Goal: Task Accomplishment & Management: Manage account settings

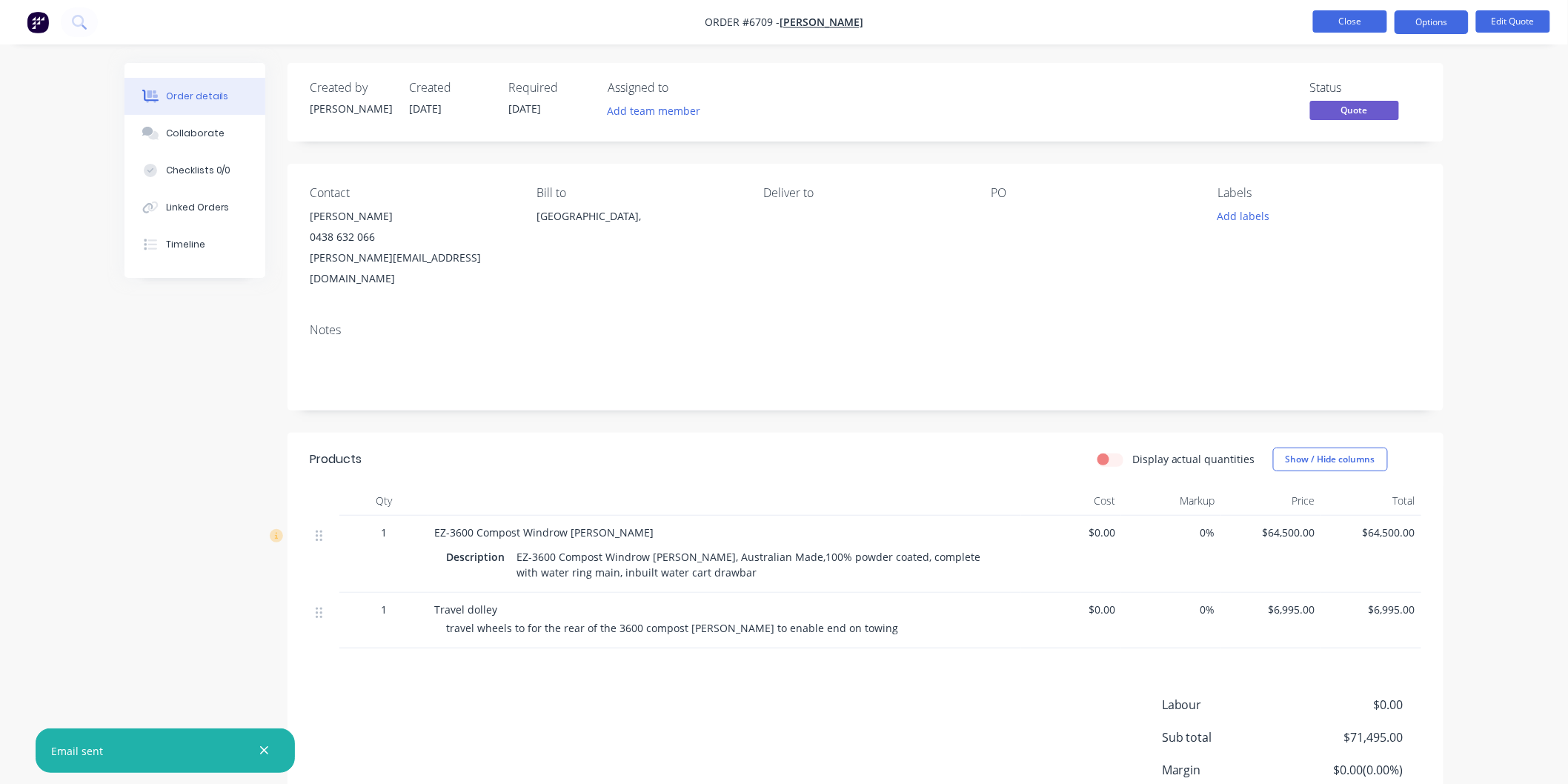
click at [1357, 20] on button "Close" at bounding box center [1350, 21] width 74 height 22
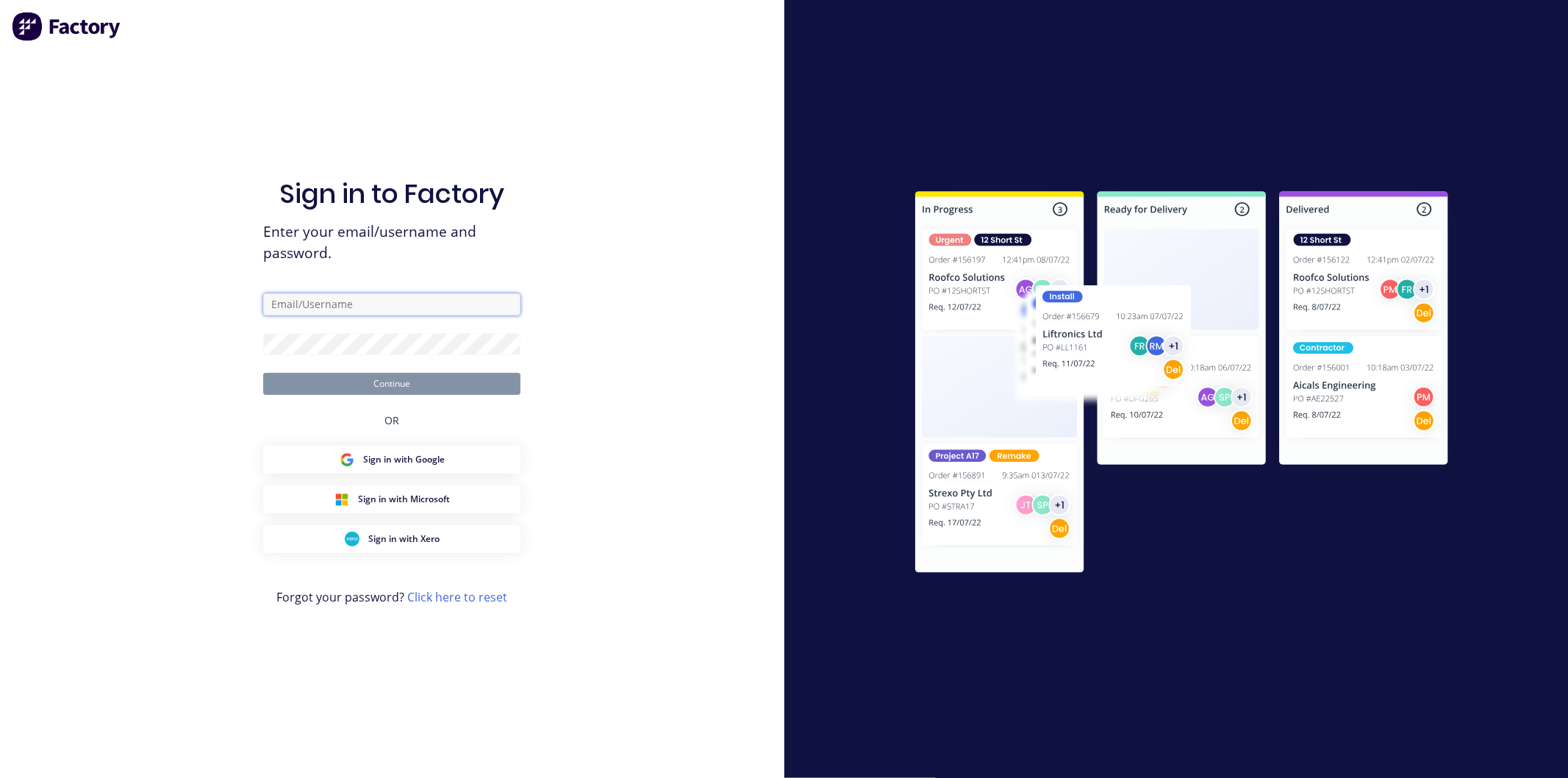
click at [318, 300] on input "text" at bounding box center [392, 304] width 257 height 22
type input "david@ezmachinery.com.au"
click at [263, 373] on button "Continue" at bounding box center [392, 384] width 257 height 22
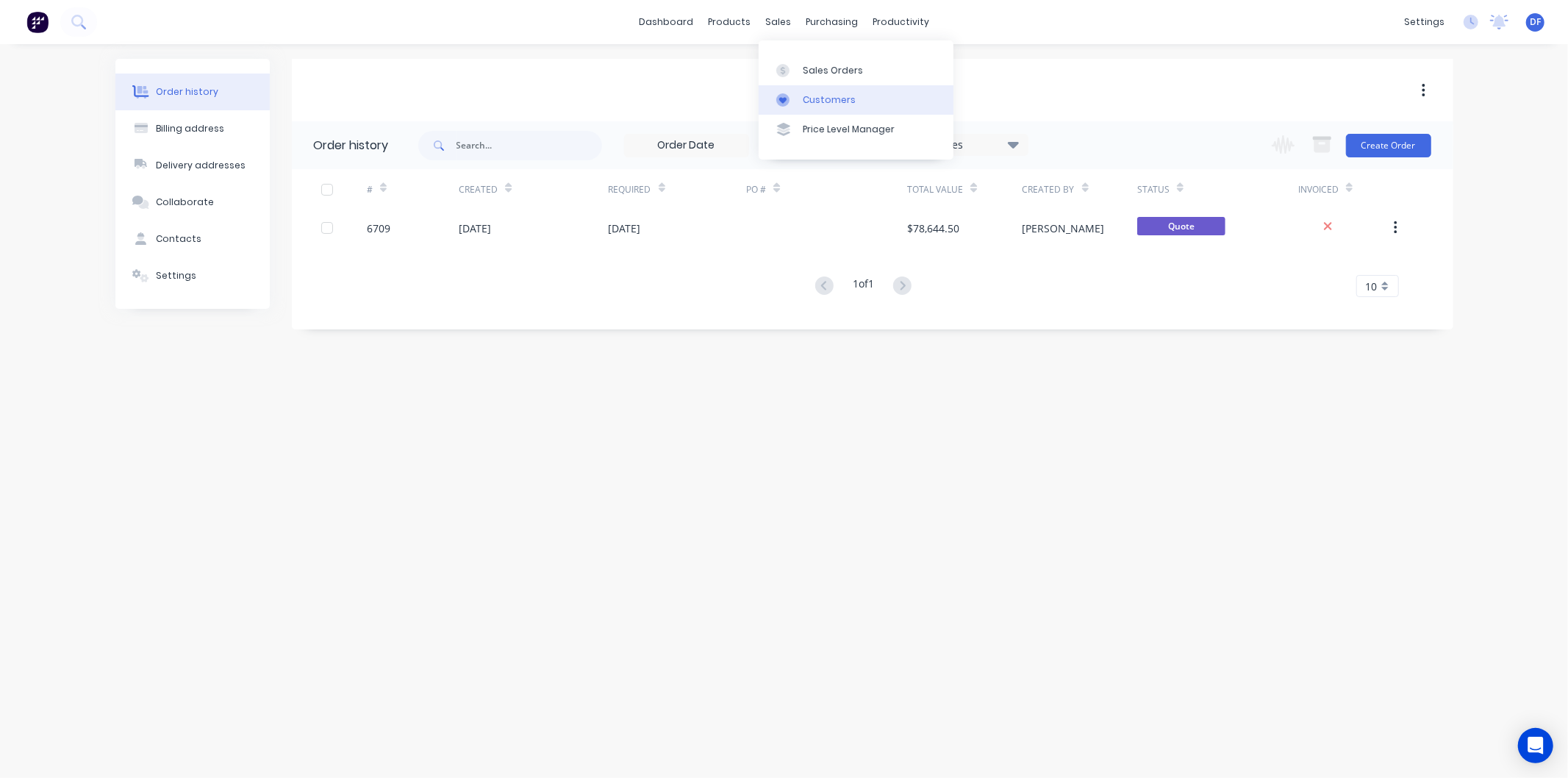
click at [812, 96] on div "Customers" at bounding box center [829, 100] width 53 height 13
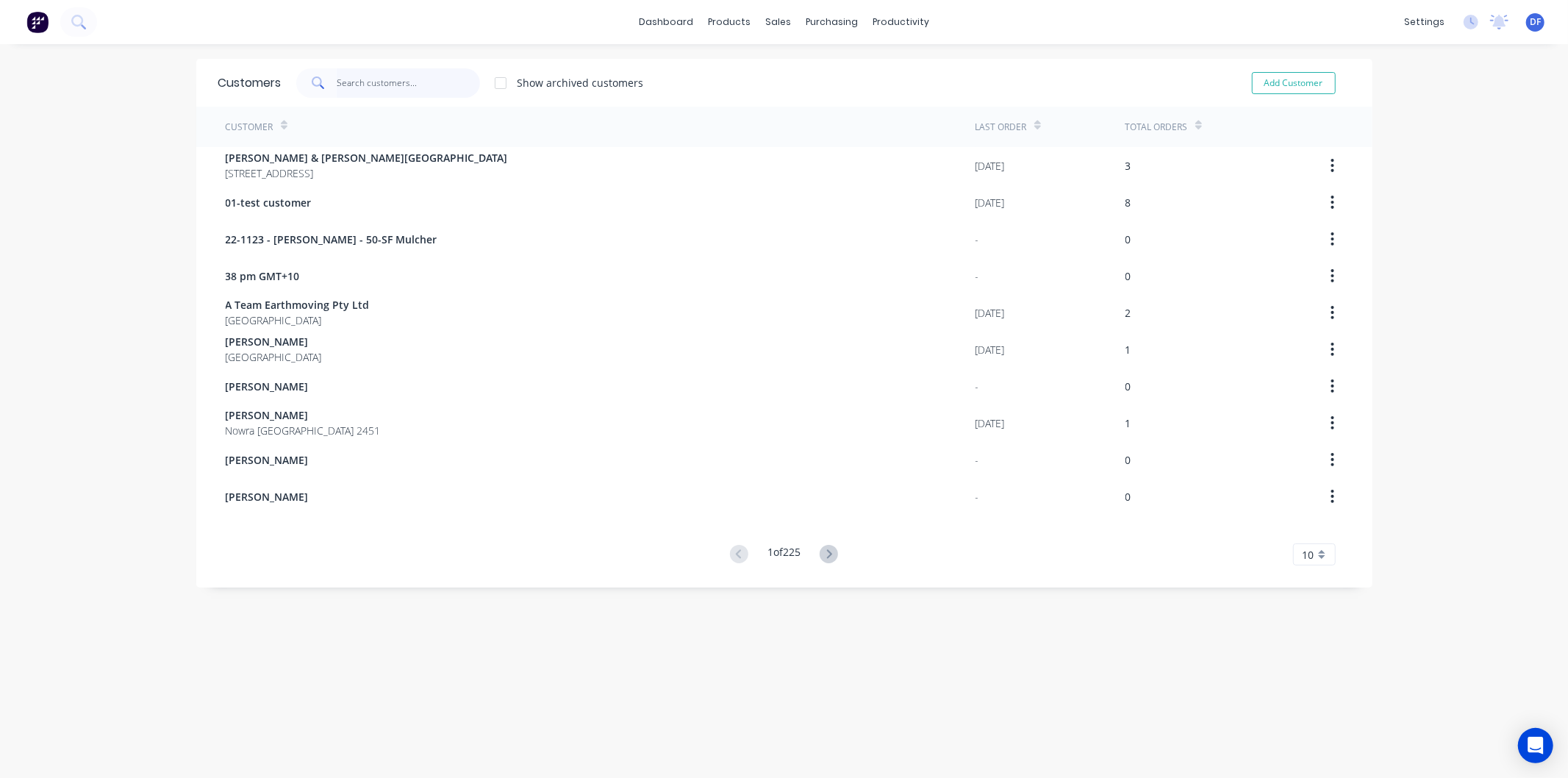
click at [380, 81] on input "text" at bounding box center [409, 83] width 144 height 30
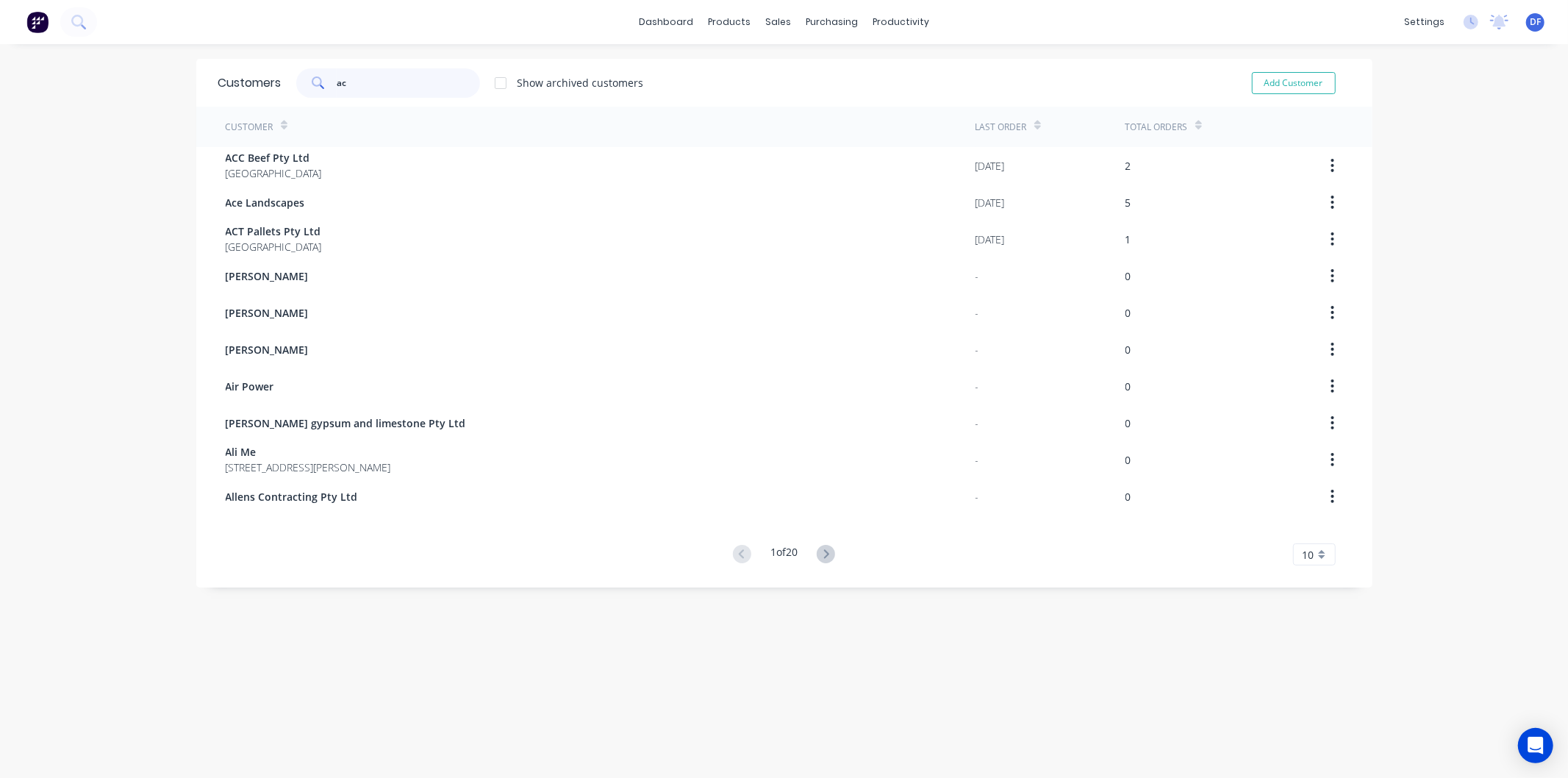
type input "ace"
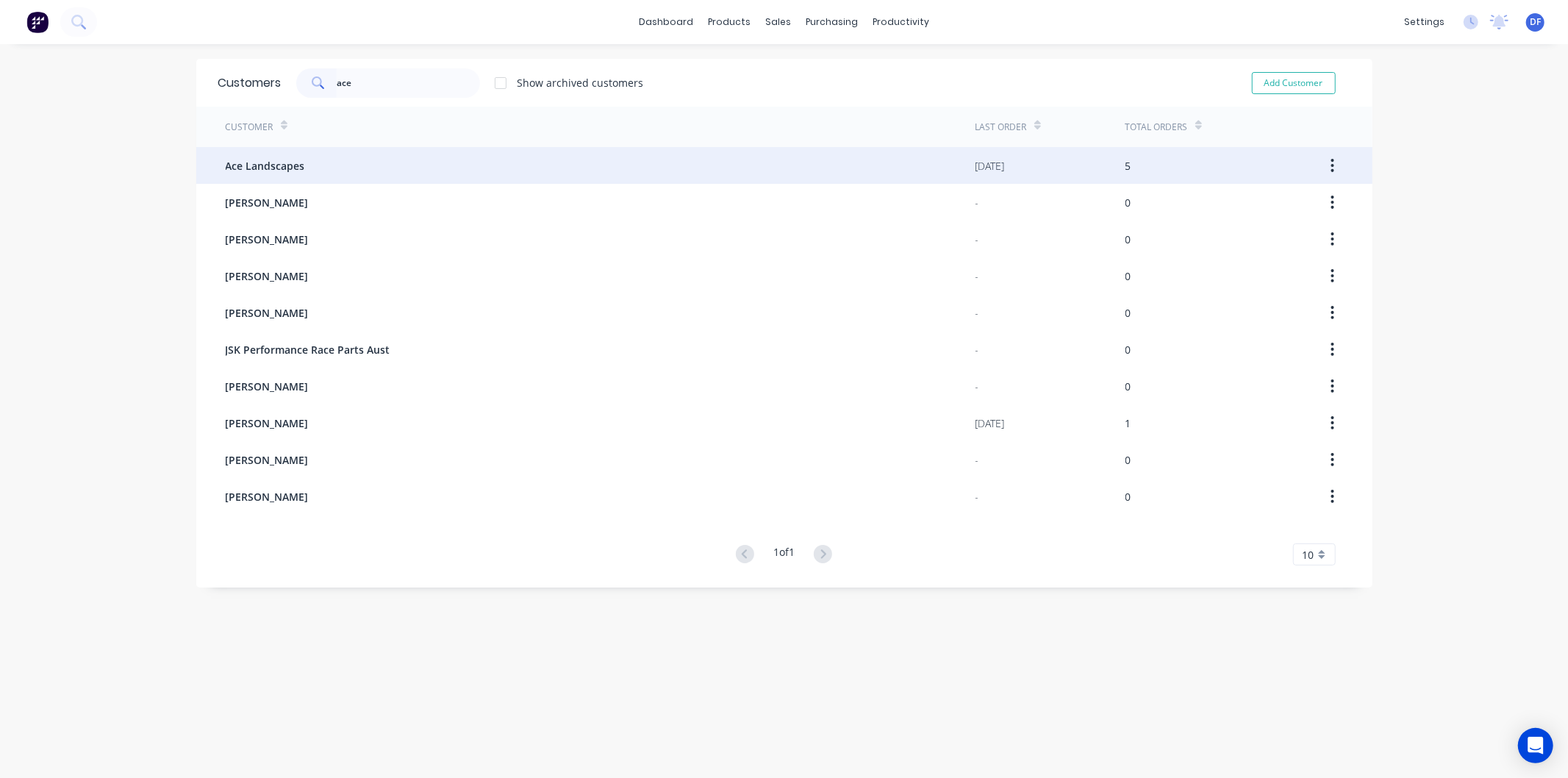
click at [276, 156] on div "Ace Landscapes" at bounding box center [600, 165] width 750 height 37
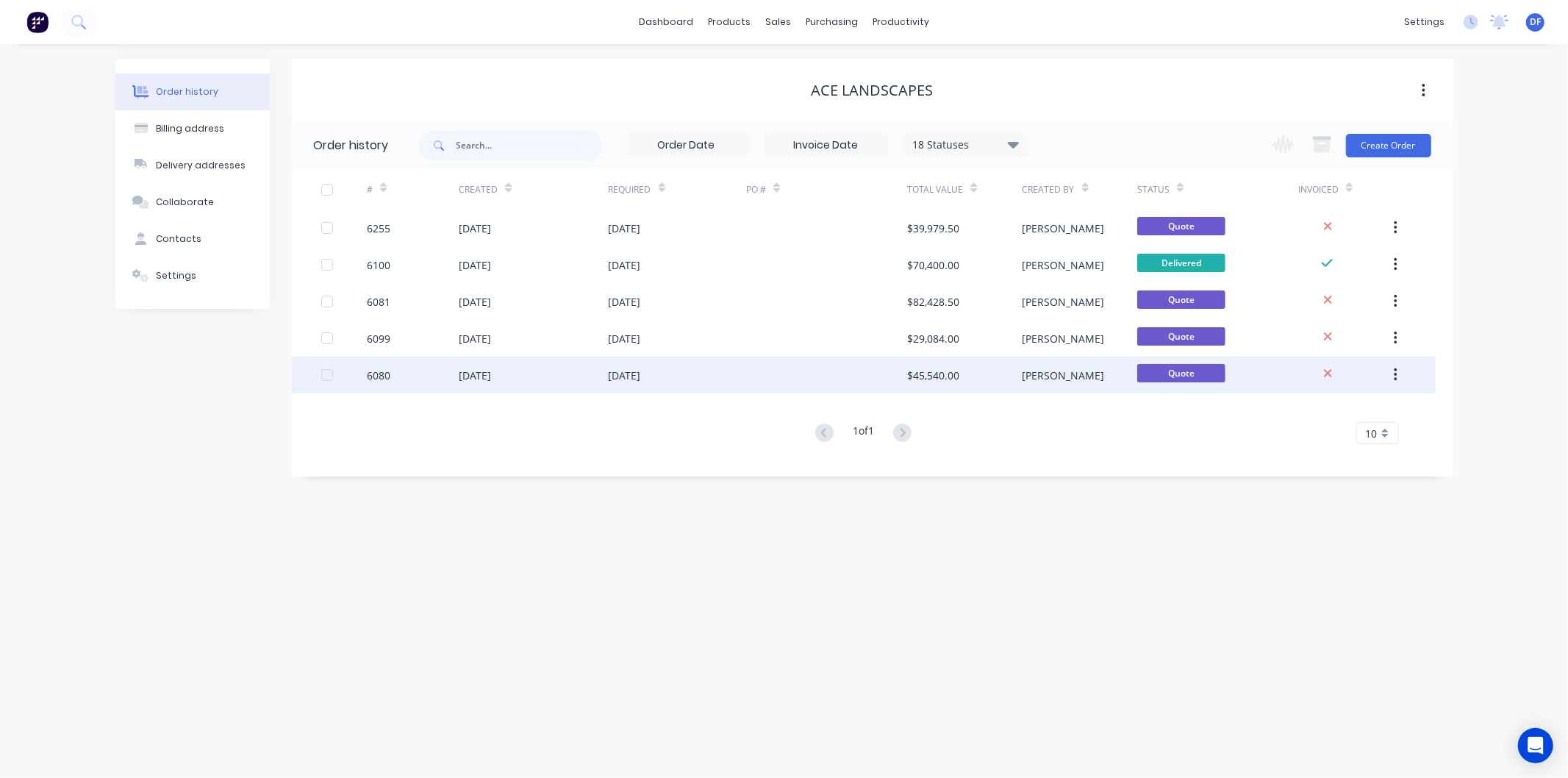
click at [491, 373] on div "[DATE]" at bounding box center [474, 375] width 32 height 16
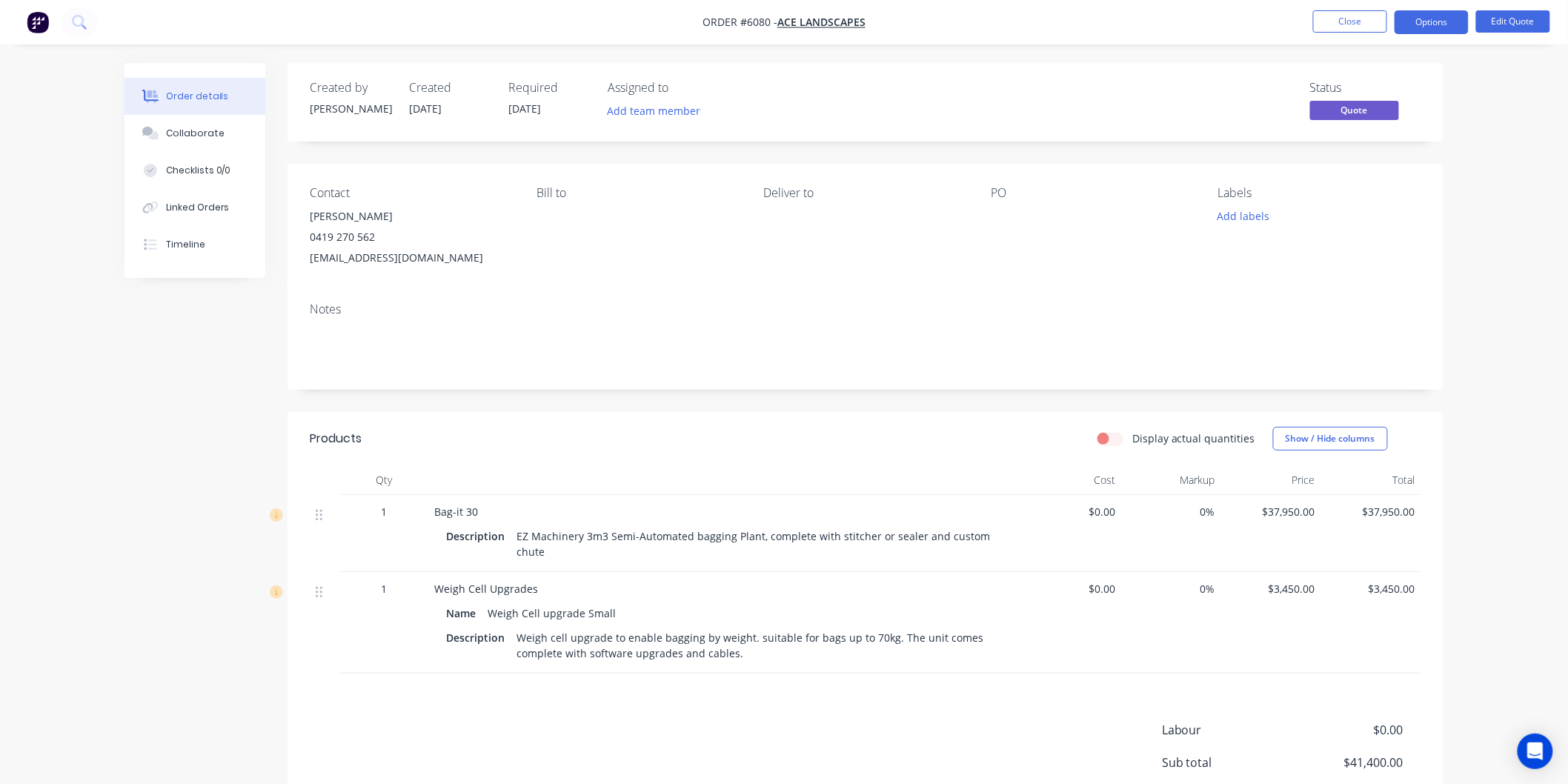
scroll to position [83, 0]
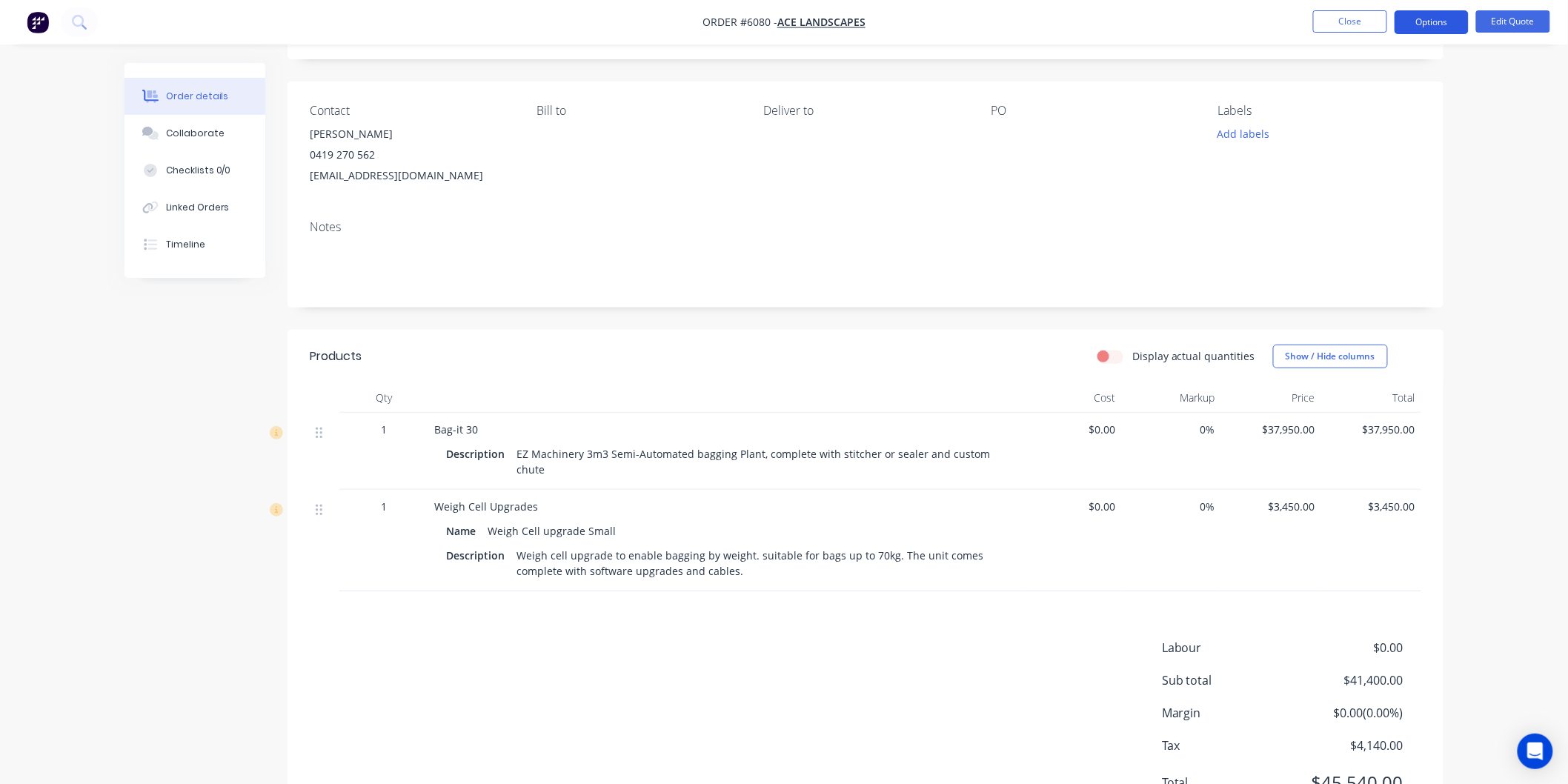
click at [1426, 17] on button "Options" at bounding box center [1432, 22] width 74 height 24
click at [1511, 28] on button "Edit Quote" at bounding box center [1513, 21] width 74 height 22
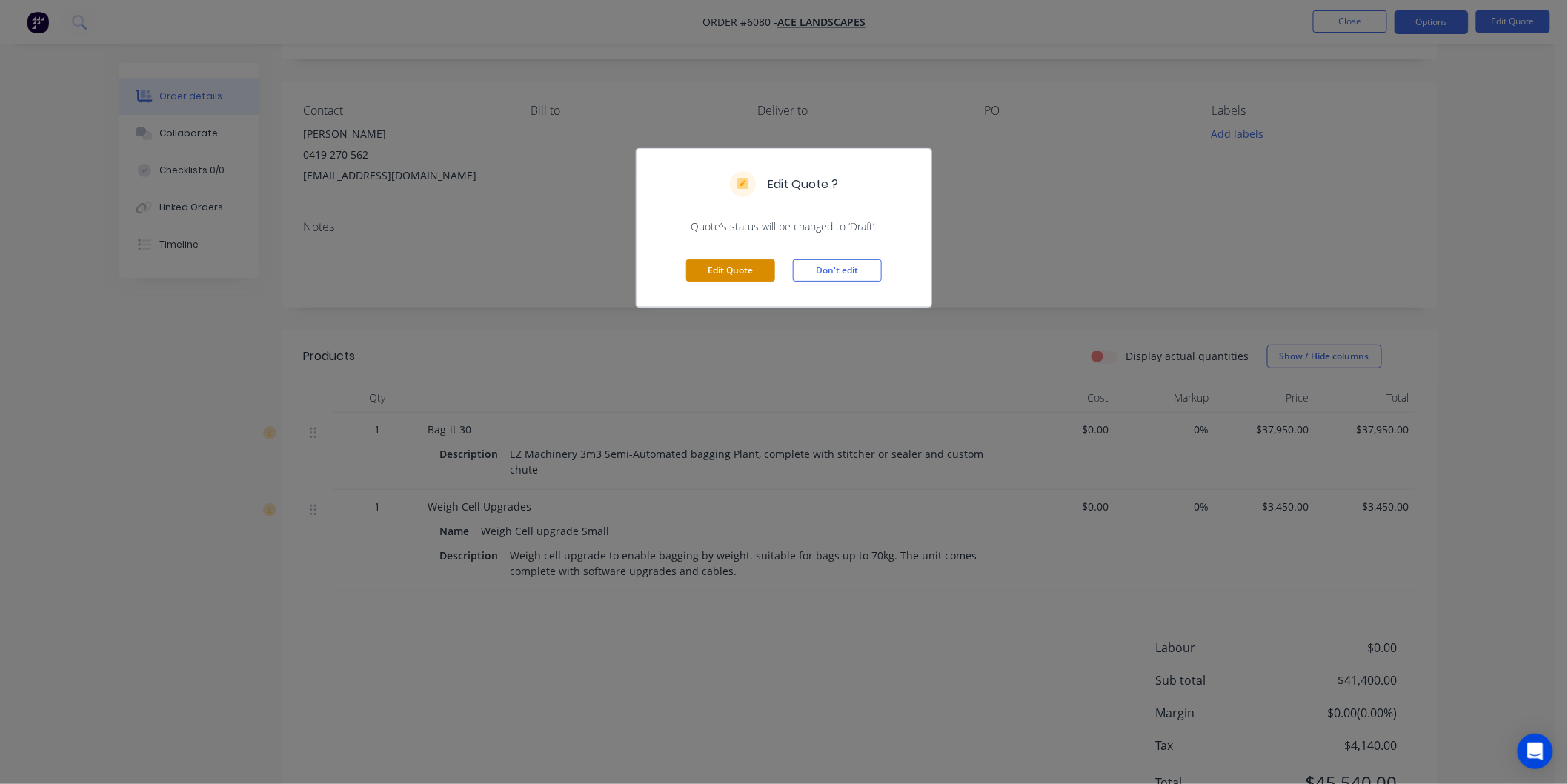
click at [752, 272] on button "Edit Quote" at bounding box center [731, 271] width 89 height 22
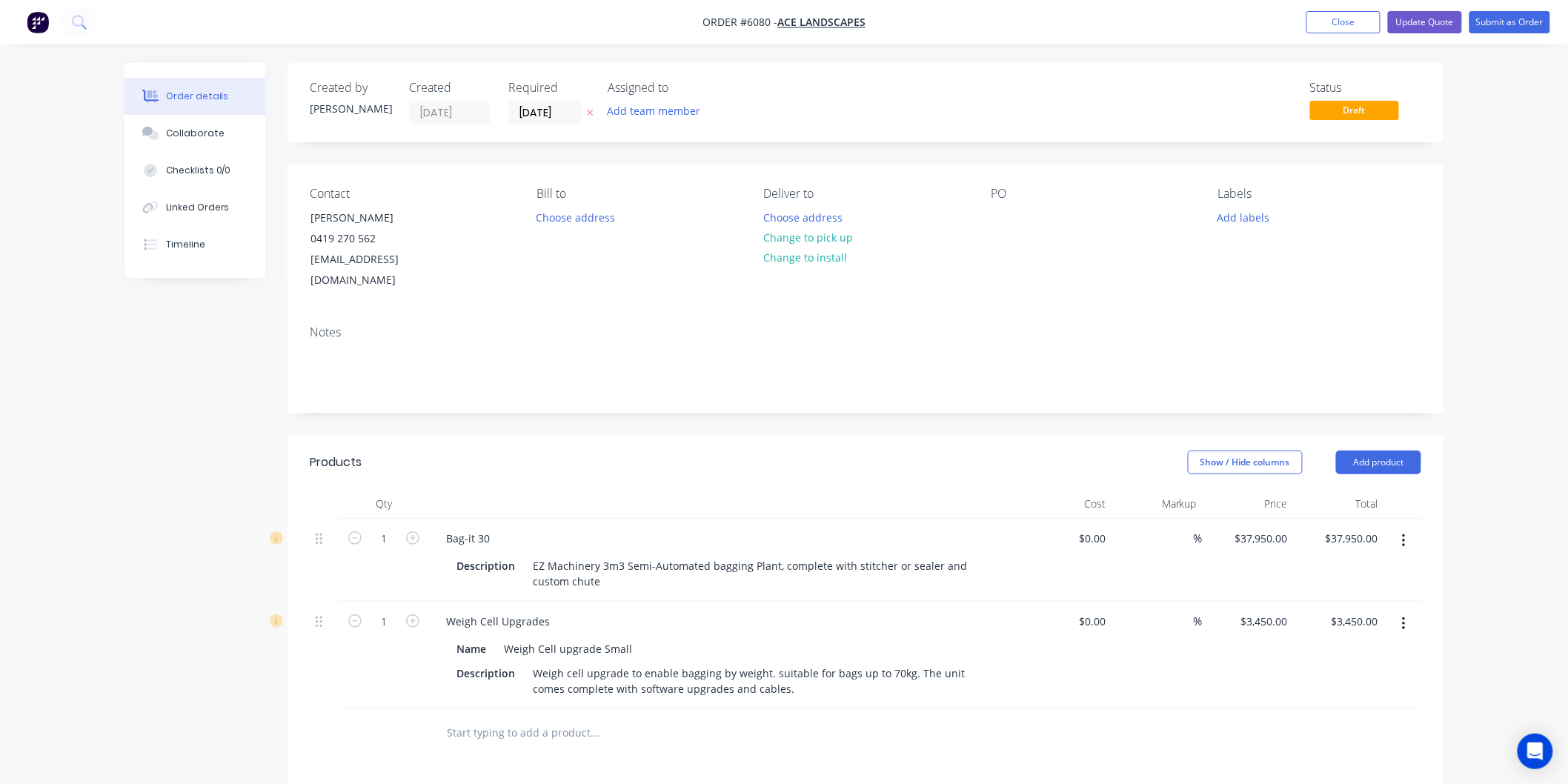
click at [443, 718] on div at bounding box center [656, 733] width 444 height 30
click at [475, 718] on input "text" at bounding box center [594, 733] width 296 height 30
click at [501, 718] on input "freight to belrose" at bounding box center [594, 733] width 296 height 30
type input "freight to [GEOGRAPHIC_DATA]"
click at [605, 766] on button "Add freight to Belrose to order" at bounding box center [674, 790] width 444 height 47
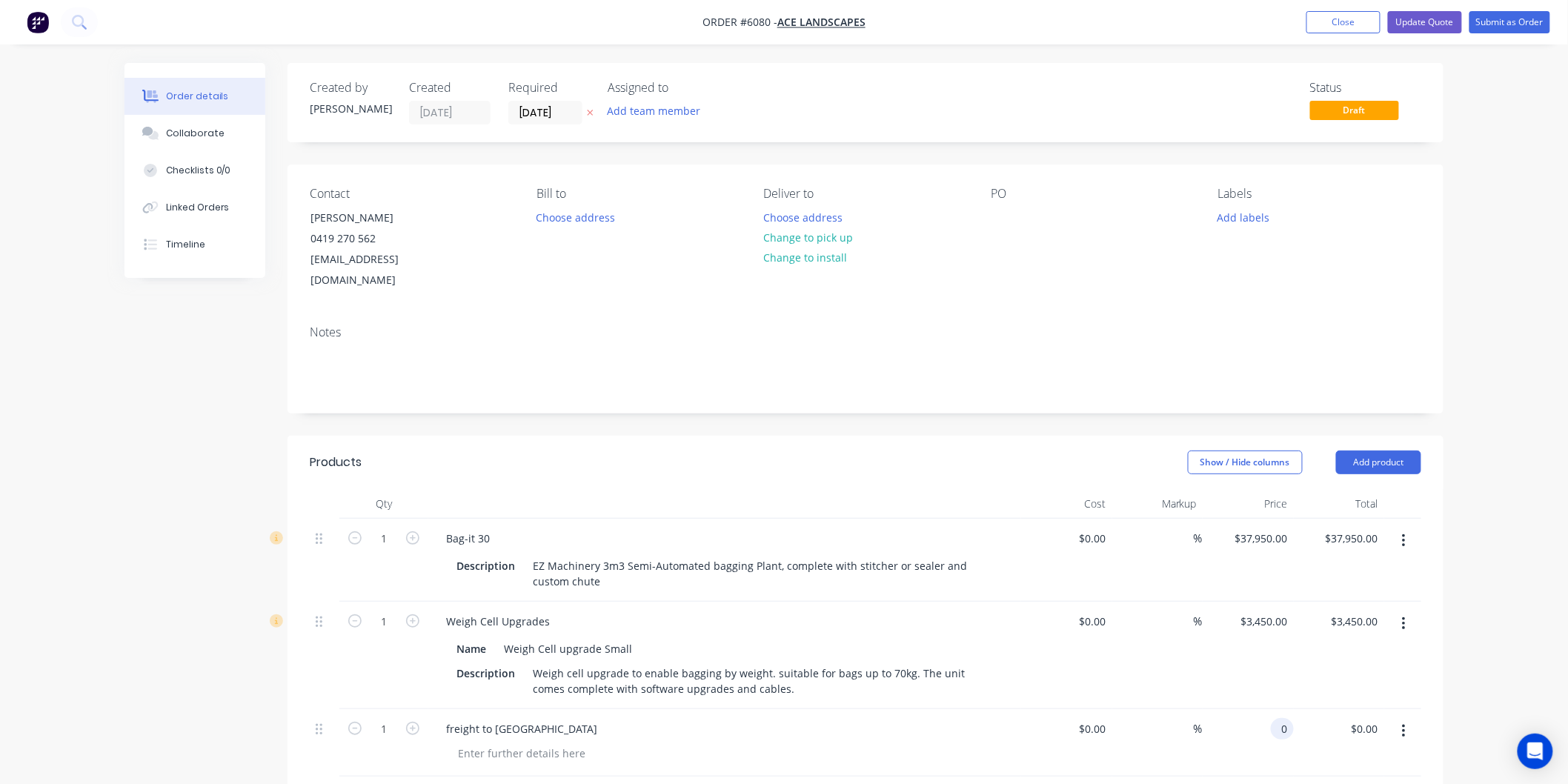
click at [1272, 718] on div "0 0" at bounding box center [1282, 728] width 23 height 21
type input "$2,200.00"
drag, startPoint x: 1201, startPoint y: 760, endPoint x: 1202, endPoint y: 742, distance: 18.0
click at [1199, 746] on div "Qty Cost Markup Price Total 1 Bag-it 30 Description EZ Machinery 3m3 Semi-Autom…" at bounding box center [866, 657] width 1156 height 336
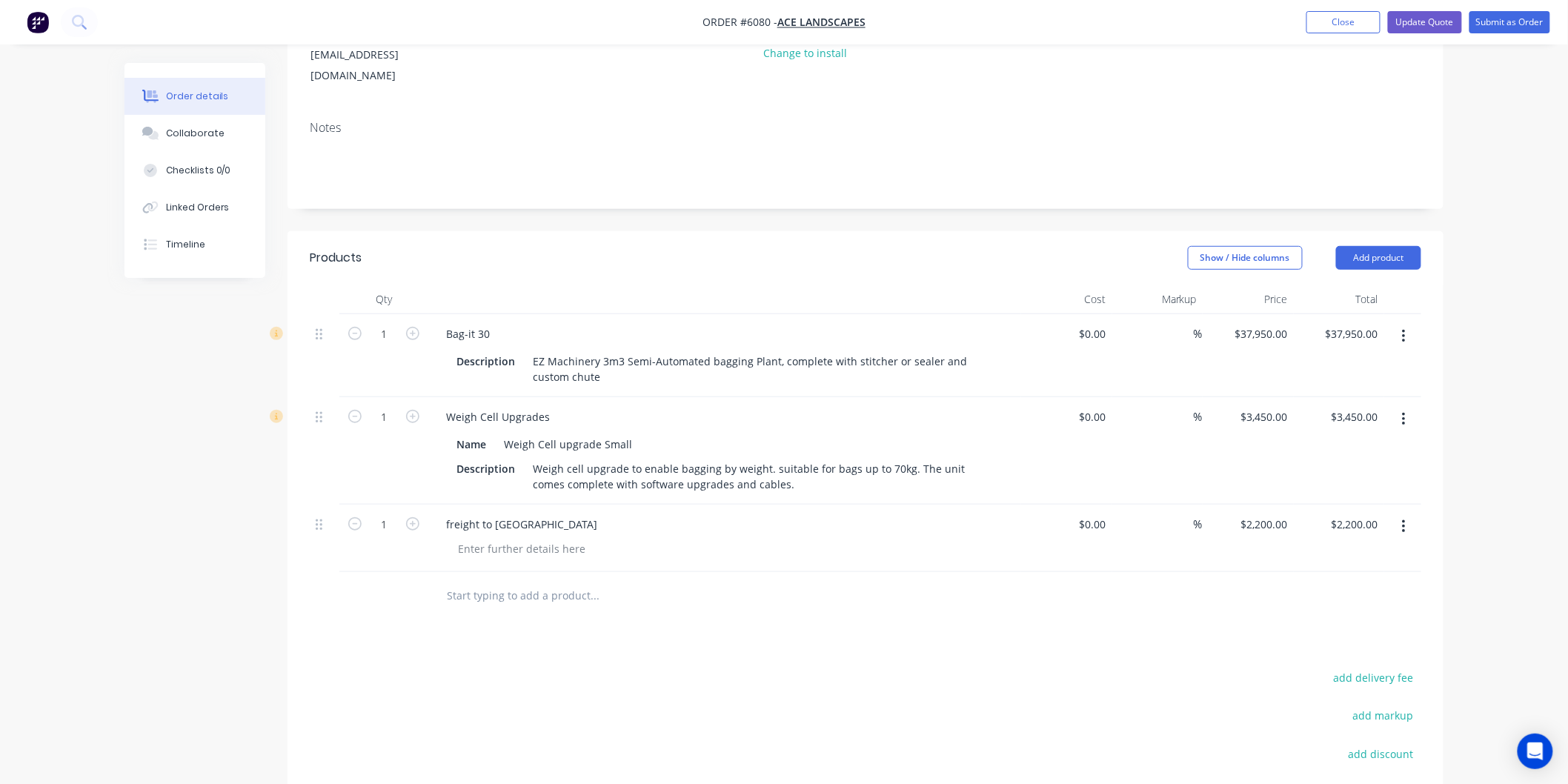
scroll to position [150, 0]
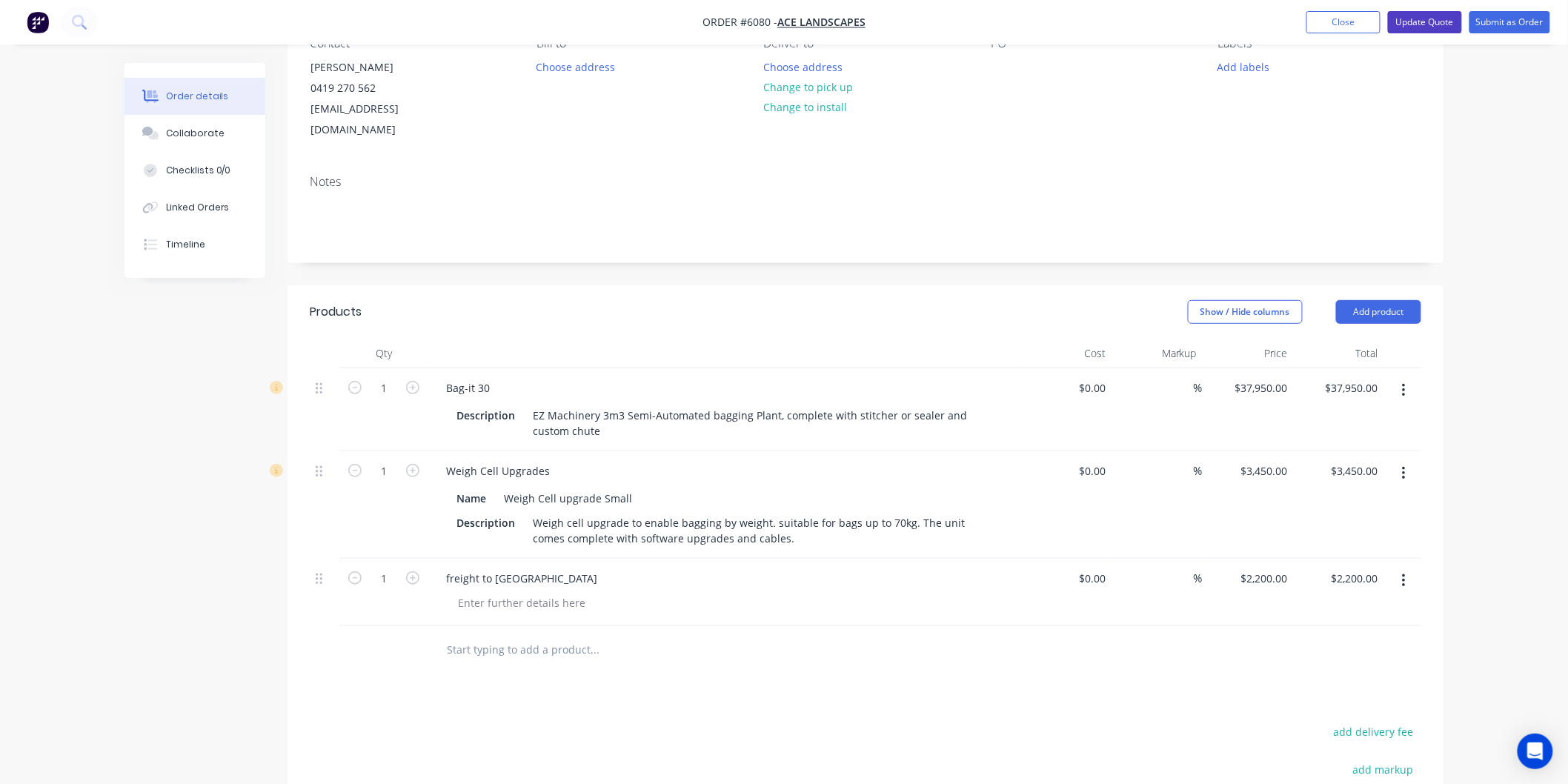
click at [1414, 24] on button "Update Quote" at bounding box center [1425, 22] width 74 height 22
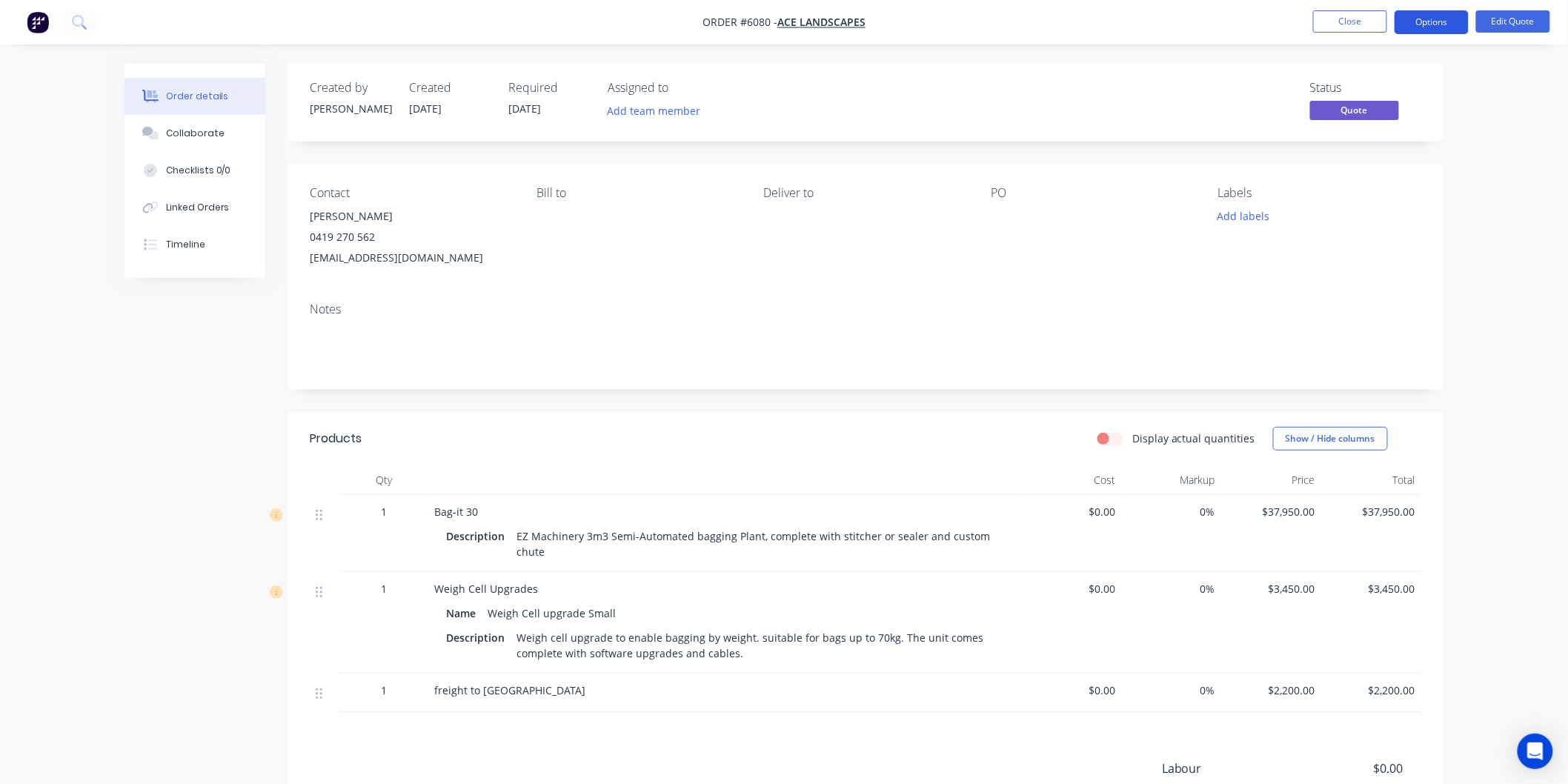
click at [1419, 20] on button "Options" at bounding box center [1432, 22] width 74 height 24
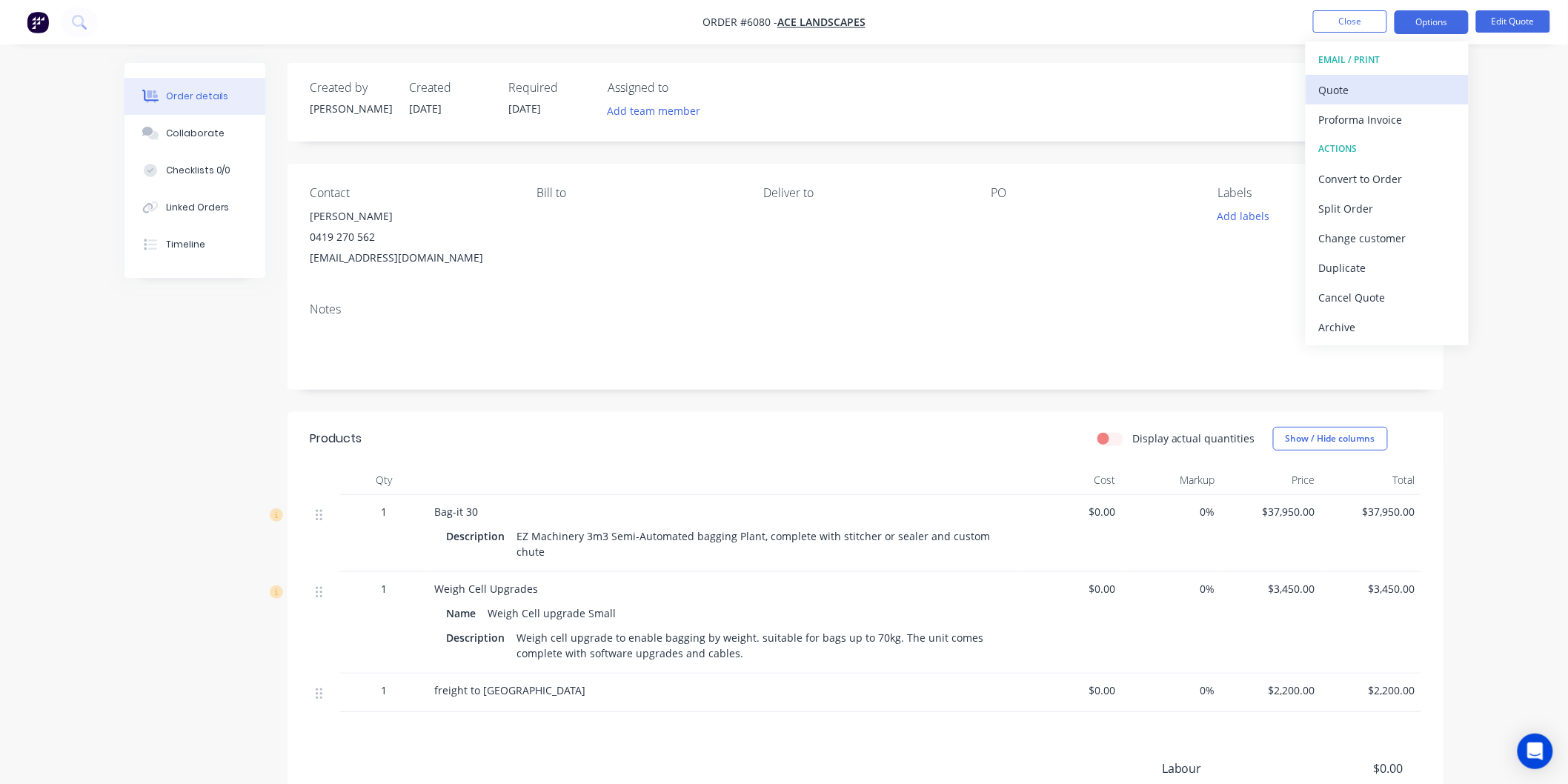
click at [1354, 82] on div "Quote" at bounding box center [1386, 90] width 136 height 21
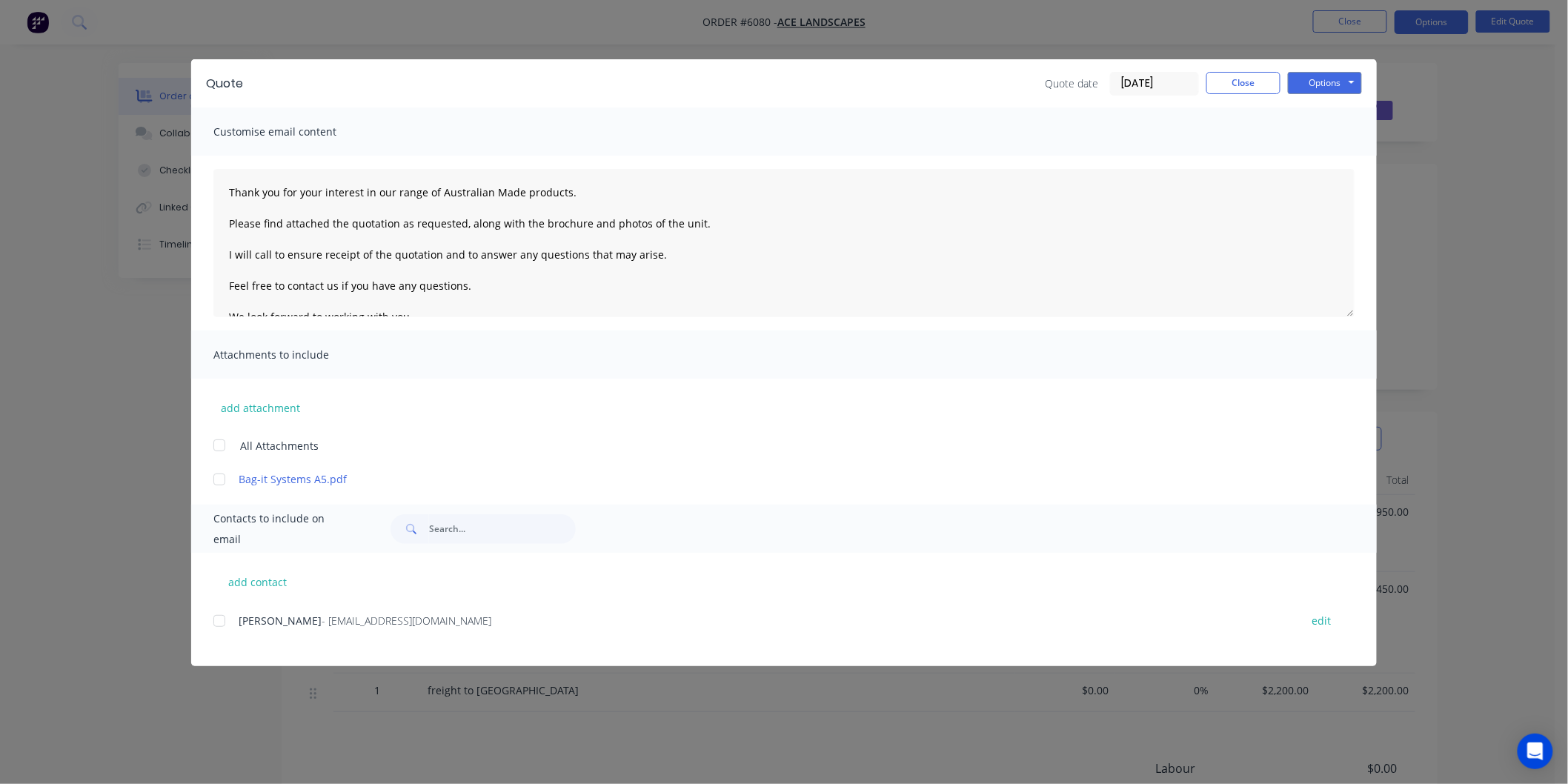
click at [225, 618] on div at bounding box center [219, 621] width 30 height 30
click at [218, 444] on div at bounding box center [219, 446] width 30 height 30
click at [226, 186] on textarea "Thank you for your interest in our range of Australian Made products. Please fi…" at bounding box center [783, 243] width 1141 height 148
click at [239, 193] on textarea "Thank you for your interest in our range of Australian Made products. Please fi…" at bounding box center [783, 243] width 1141 height 148
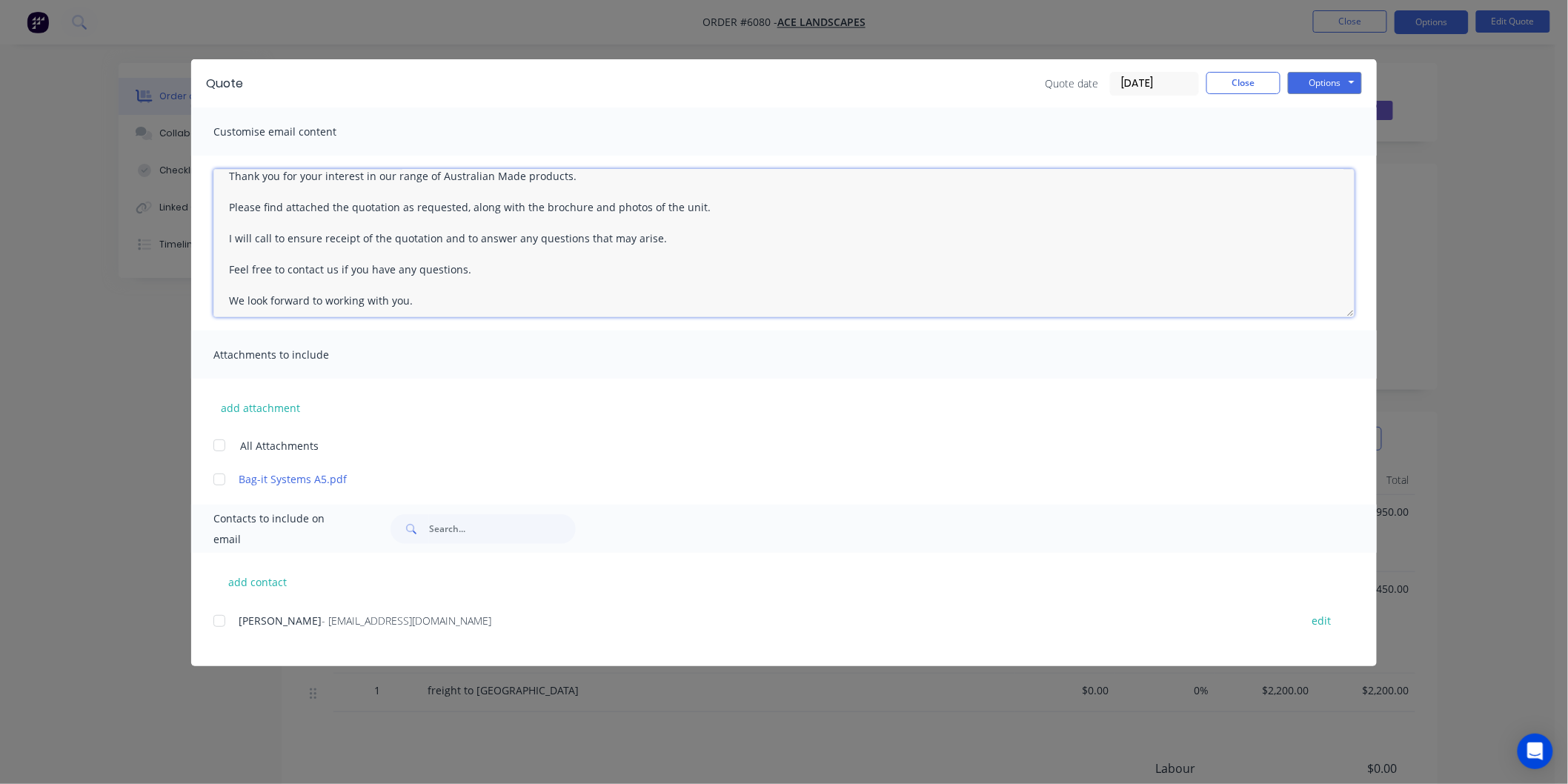
type textarea "Thank you for your interest in our range of Australian Made products. Please fi…"
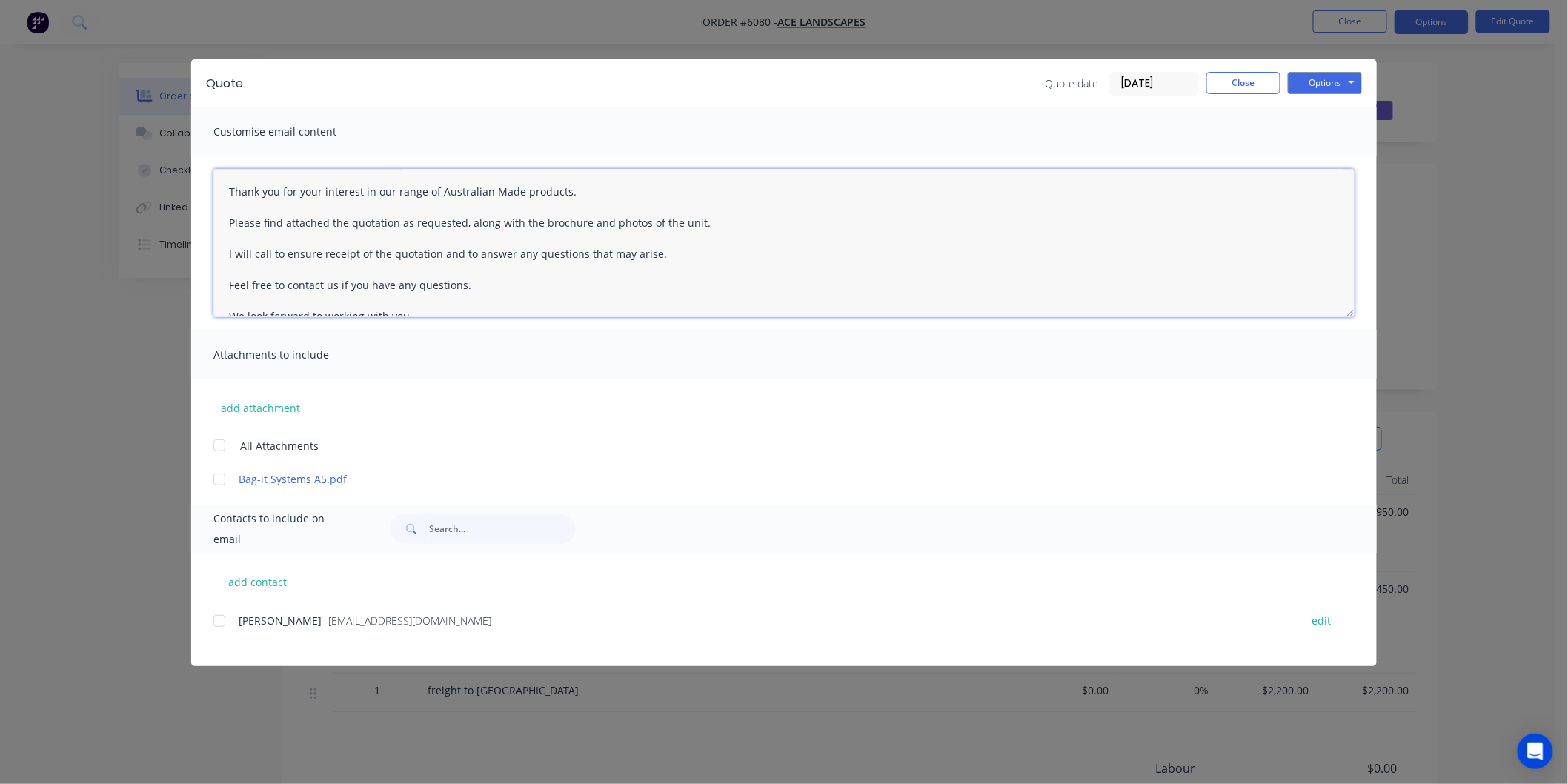
scroll to position [0, 0]
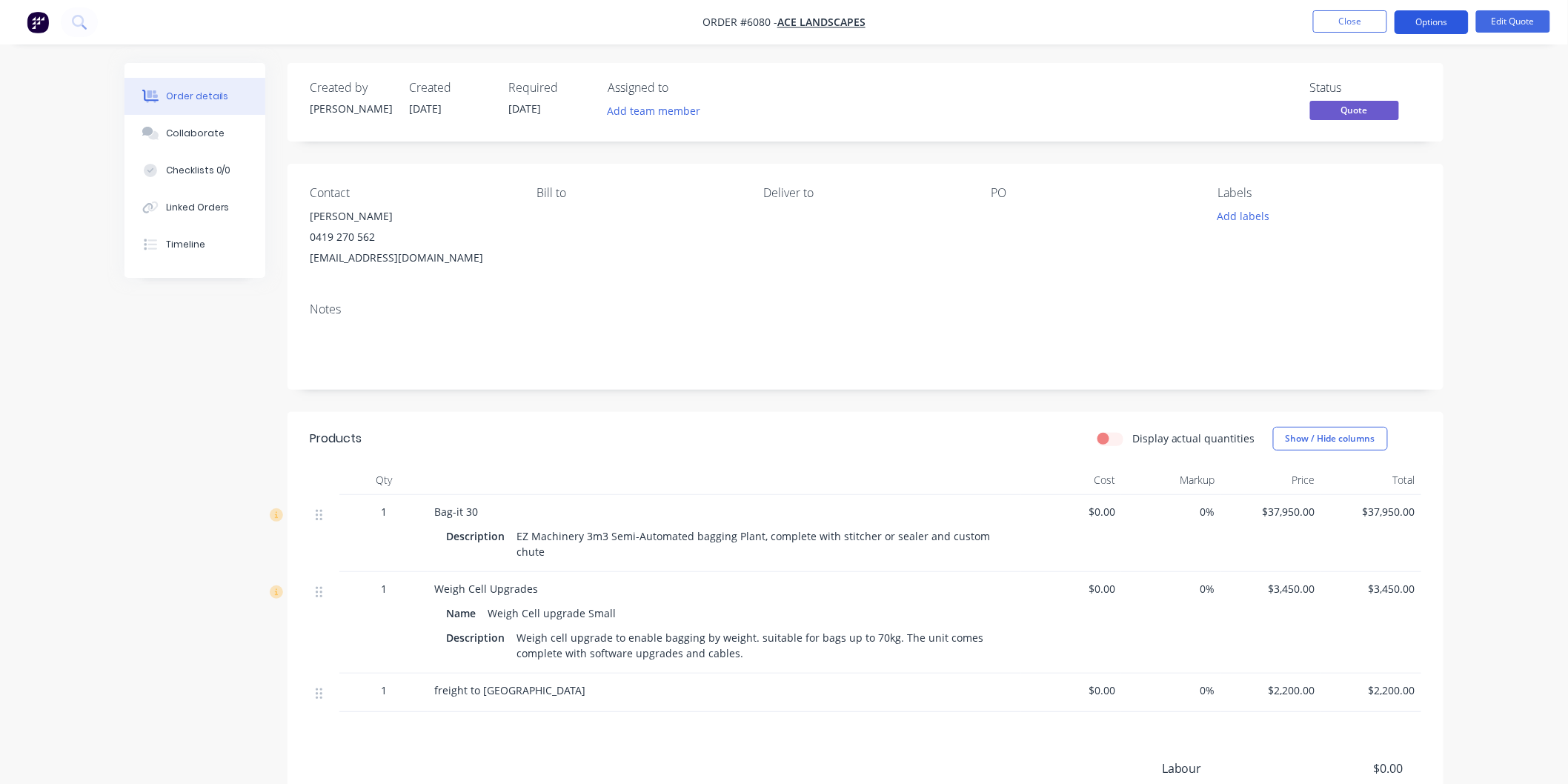
click at [1427, 17] on button "Options" at bounding box center [1432, 22] width 74 height 24
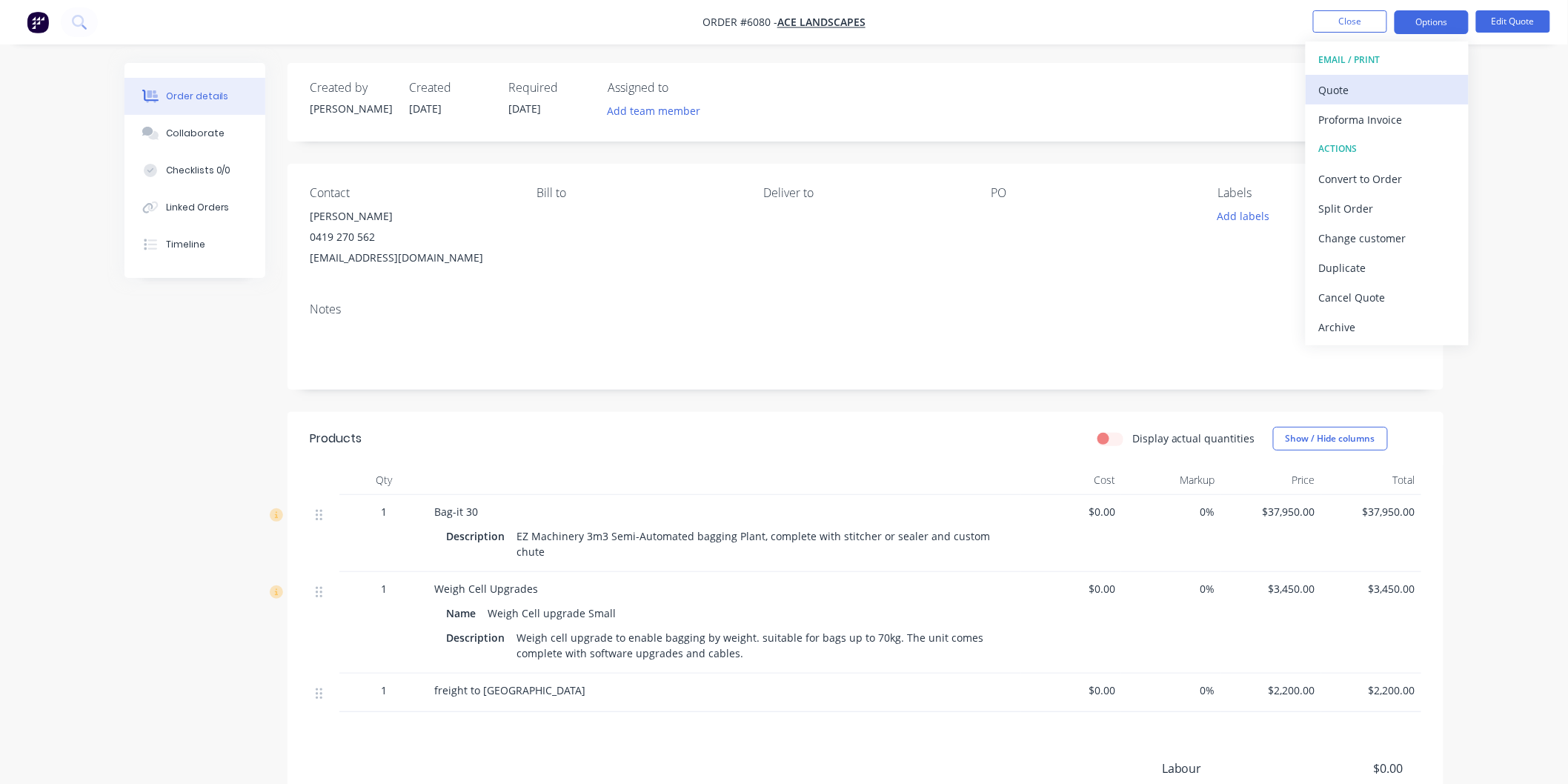
click at [1330, 90] on div "Quote" at bounding box center [1386, 90] width 136 height 21
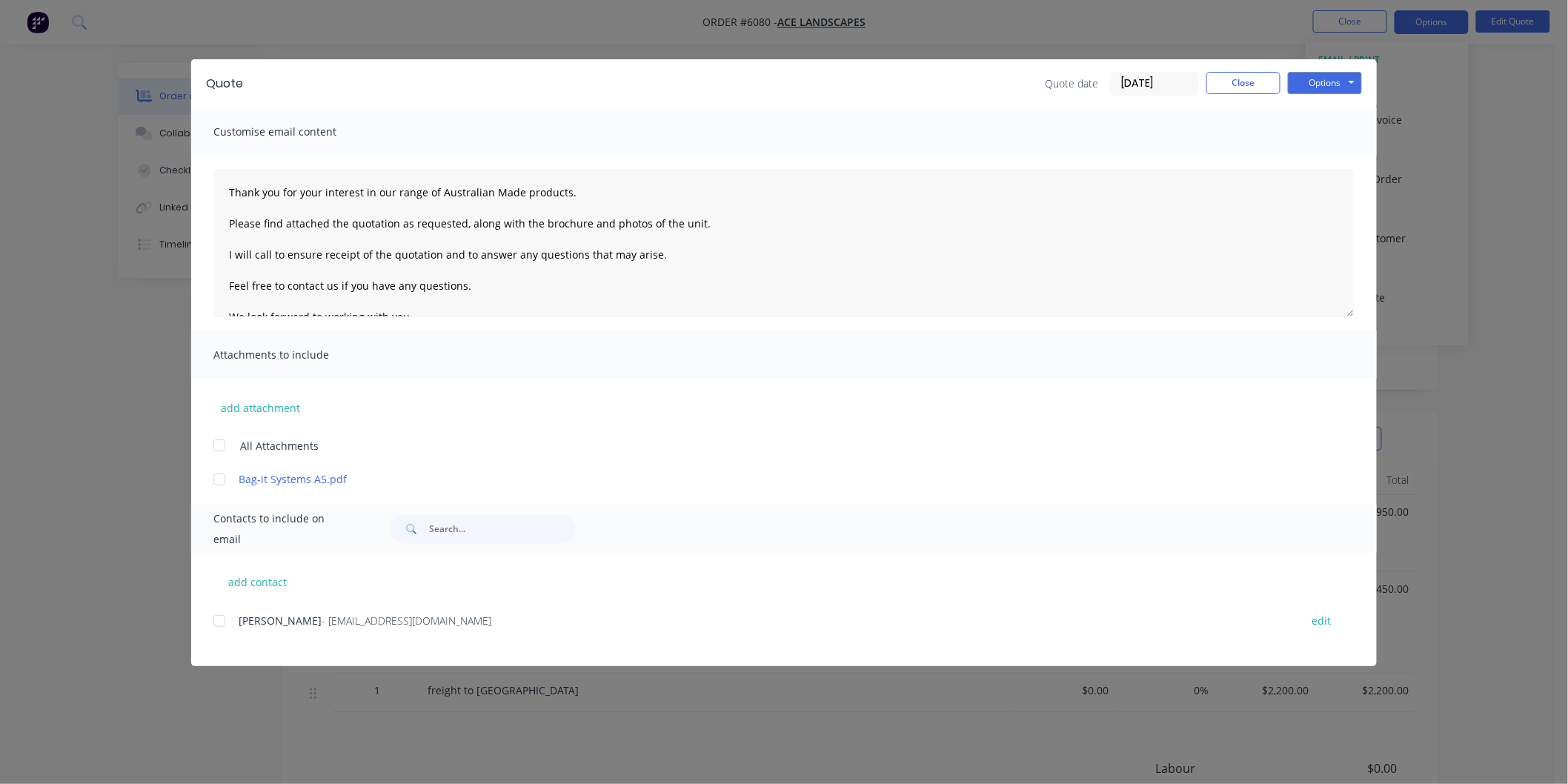
drag, startPoint x: 216, startPoint y: 624, endPoint x: 219, endPoint y: 610, distance: 14.3
click at [219, 619] on div at bounding box center [219, 621] width 30 height 30
click at [215, 444] on div at bounding box center [219, 446] width 30 height 30
click at [226, 182] on textarea "Thank you for your interest in our range of Australian Made products. Please fi…" at bounding box center [783, 243] width 1141 height 148
click at [701, 253] on textarea "[PERSON_NAME] Thank you for your interest in our range of Australian Made produ…" at bounding box center [783, 243] width 1141 height 148
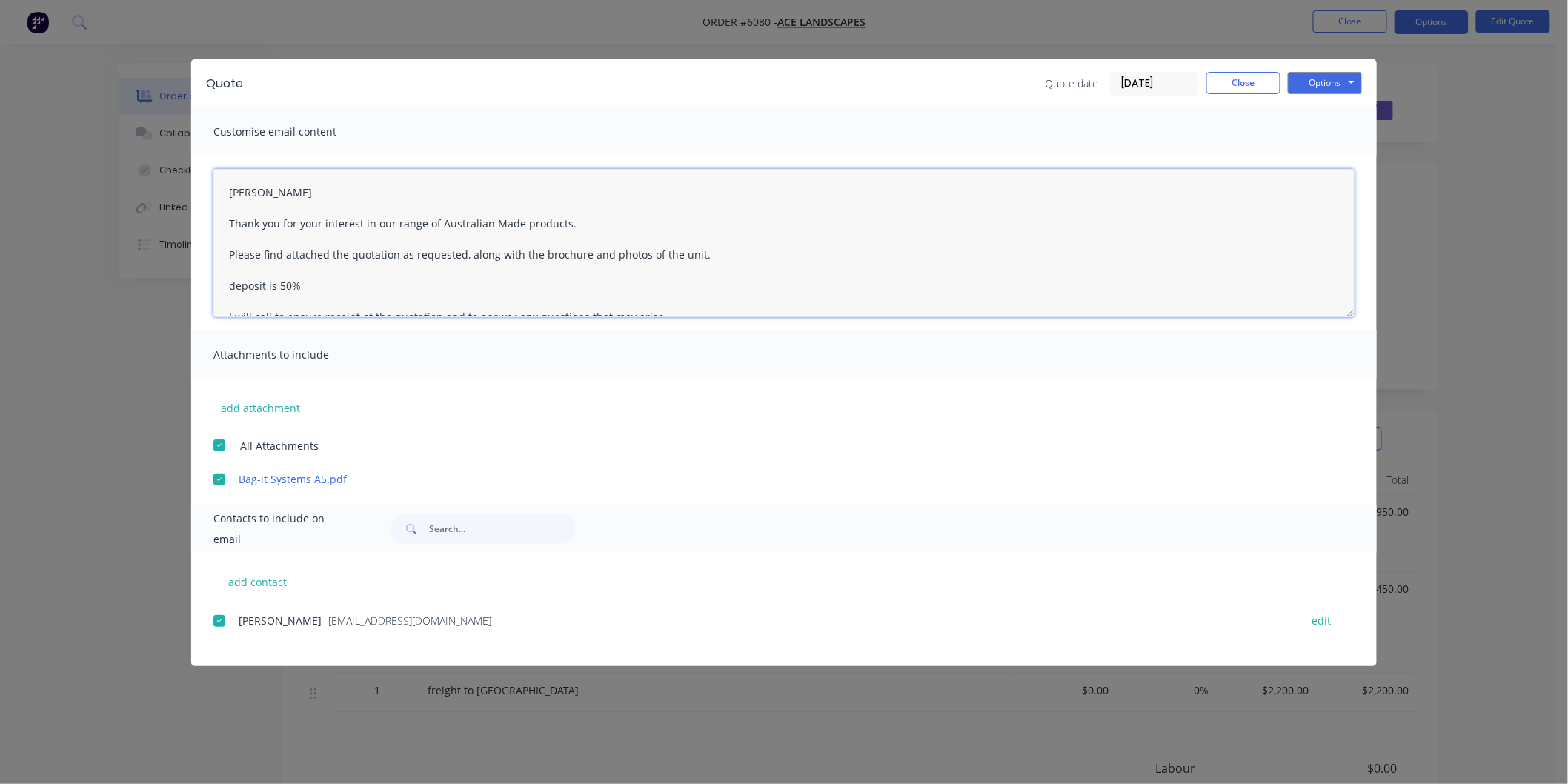
drag, startPoint x: 236, startPoint y: 280, endPoint x: 245, endPoint y: 259, distance: 22.8
click at [237, 278] on textarea "[PERSON_NAME] Thank you for your interest in our range of Australian Made produ…" at bounding box center [783, 243] width 1141 height 148
click at [318, 285] on textarea "[PERSON_NAME] Thank you for your interest in our range of Australian Made produ…" at bounding box center [783, 243] width 1141 height 148
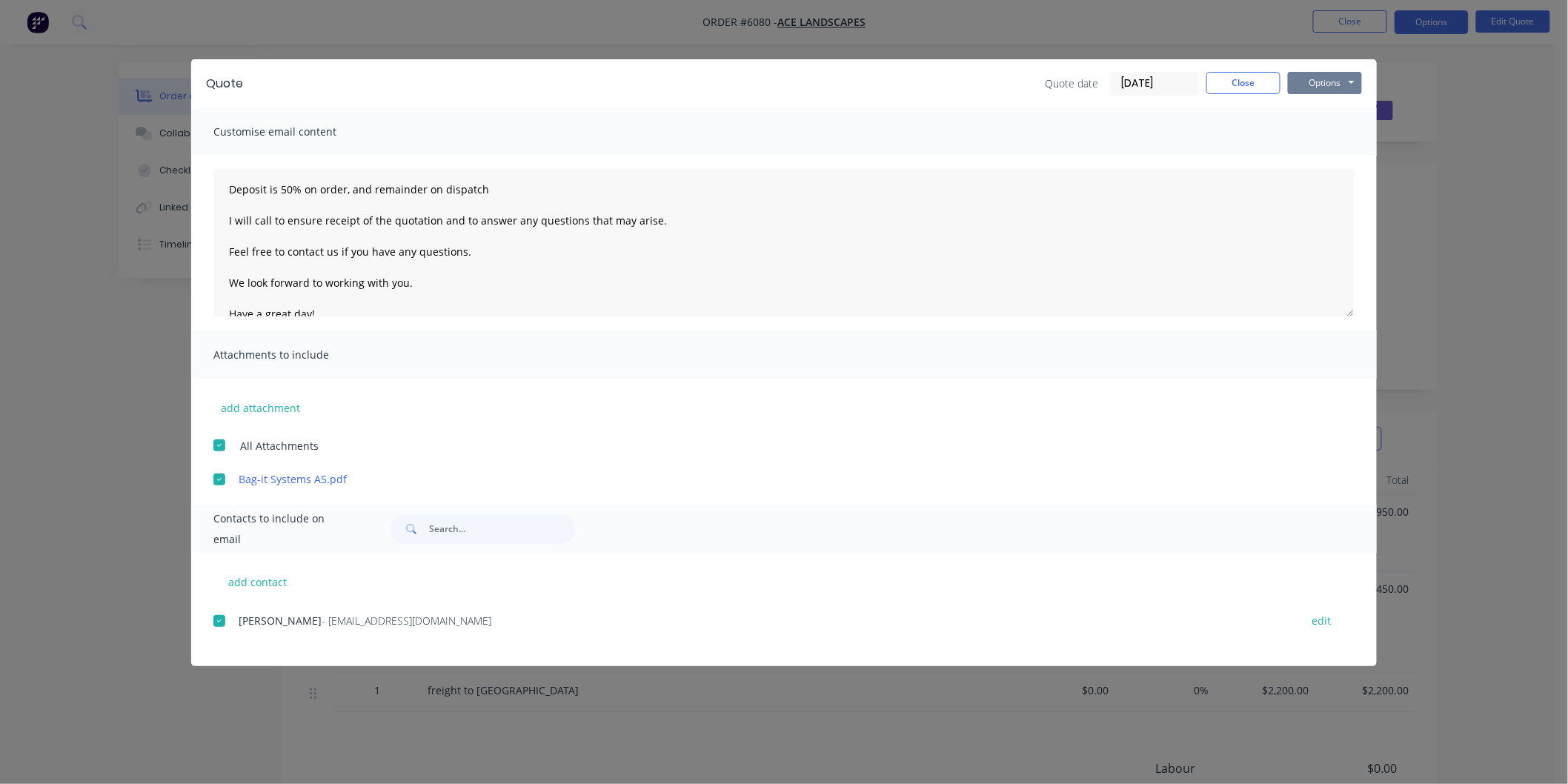
click at [1329, 82] on button "Options" at bounding box center [1325, 83] width 74 height 22
click at [1321, 151] on button "Email" at bounding box center [1335, 158] width 95 height 24
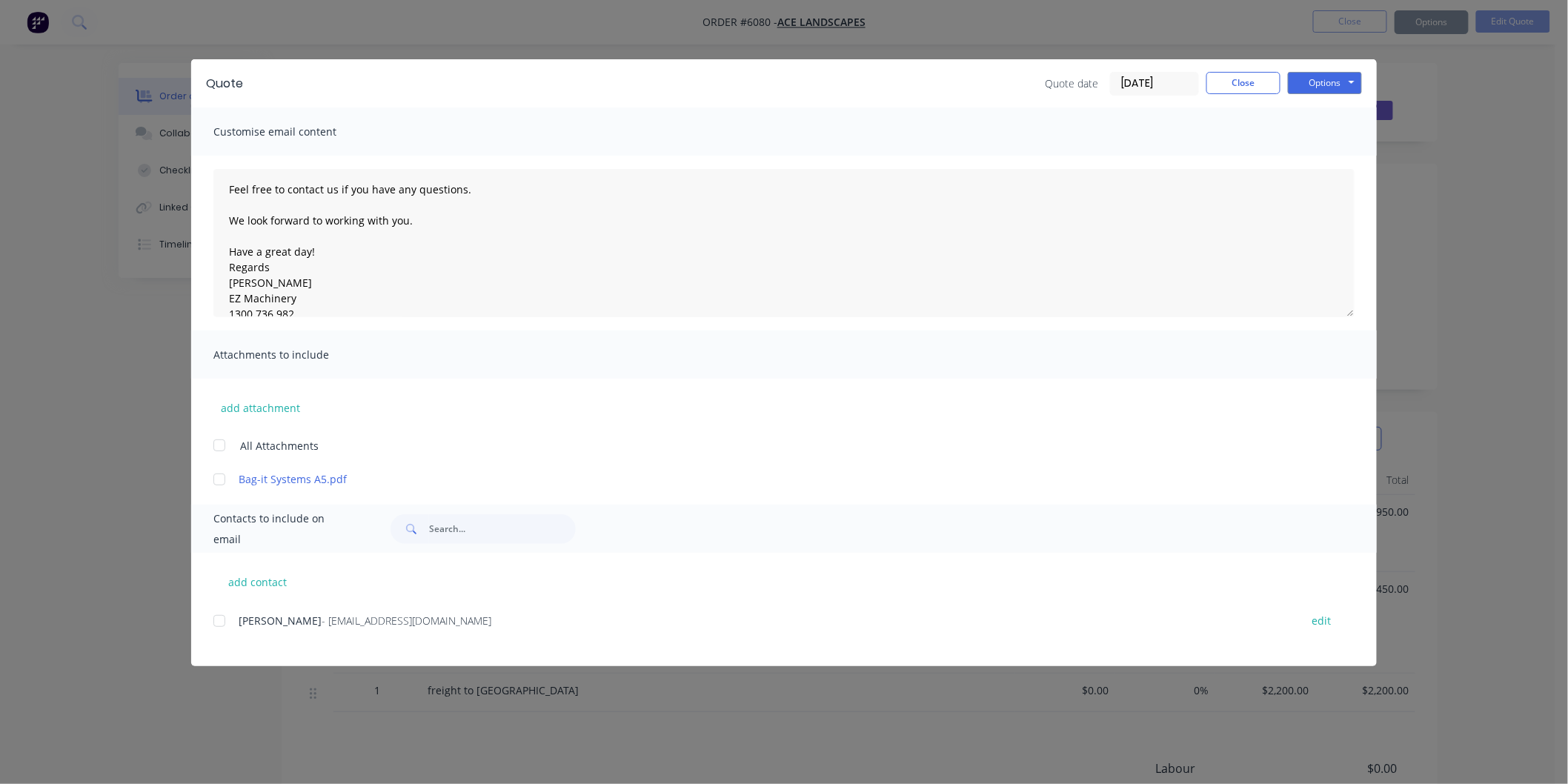
type textarea "Thank you for your interest in our range of Australian Made products. Please fi…"
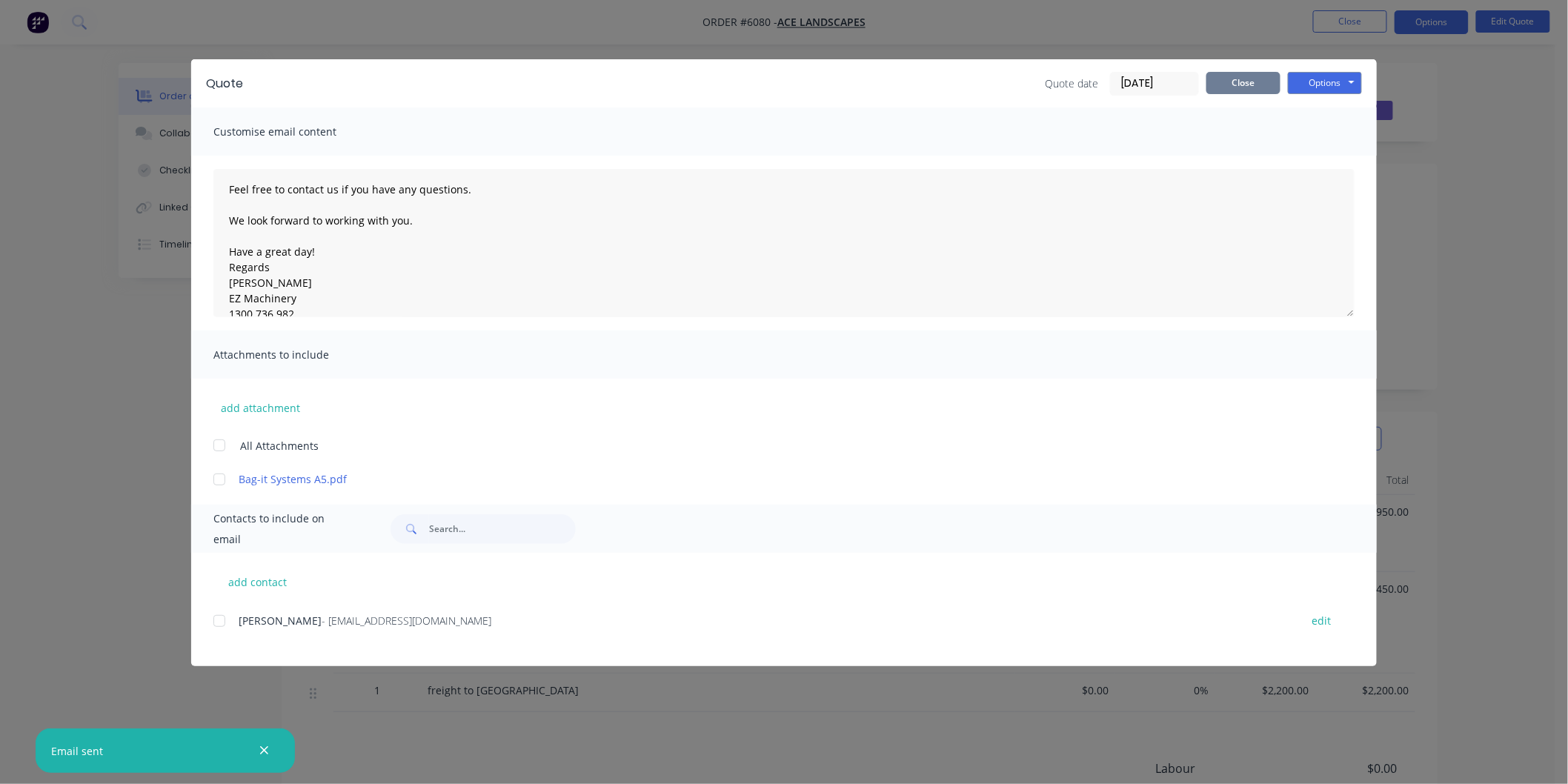
click at [1242, 80] on button "Close" at bounding box center [1243, 83] width 74 height 22
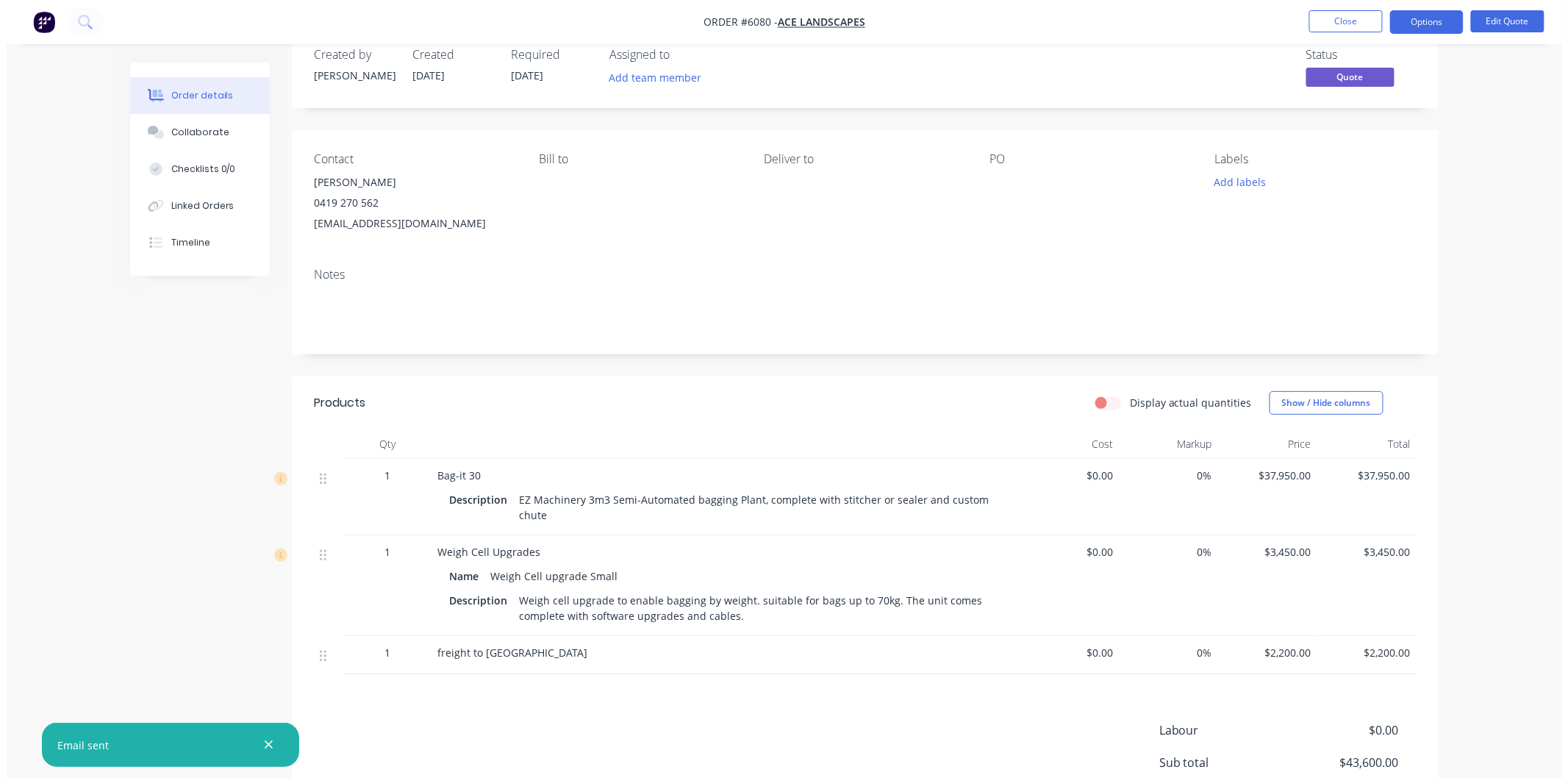
scroll to position [0, 0]
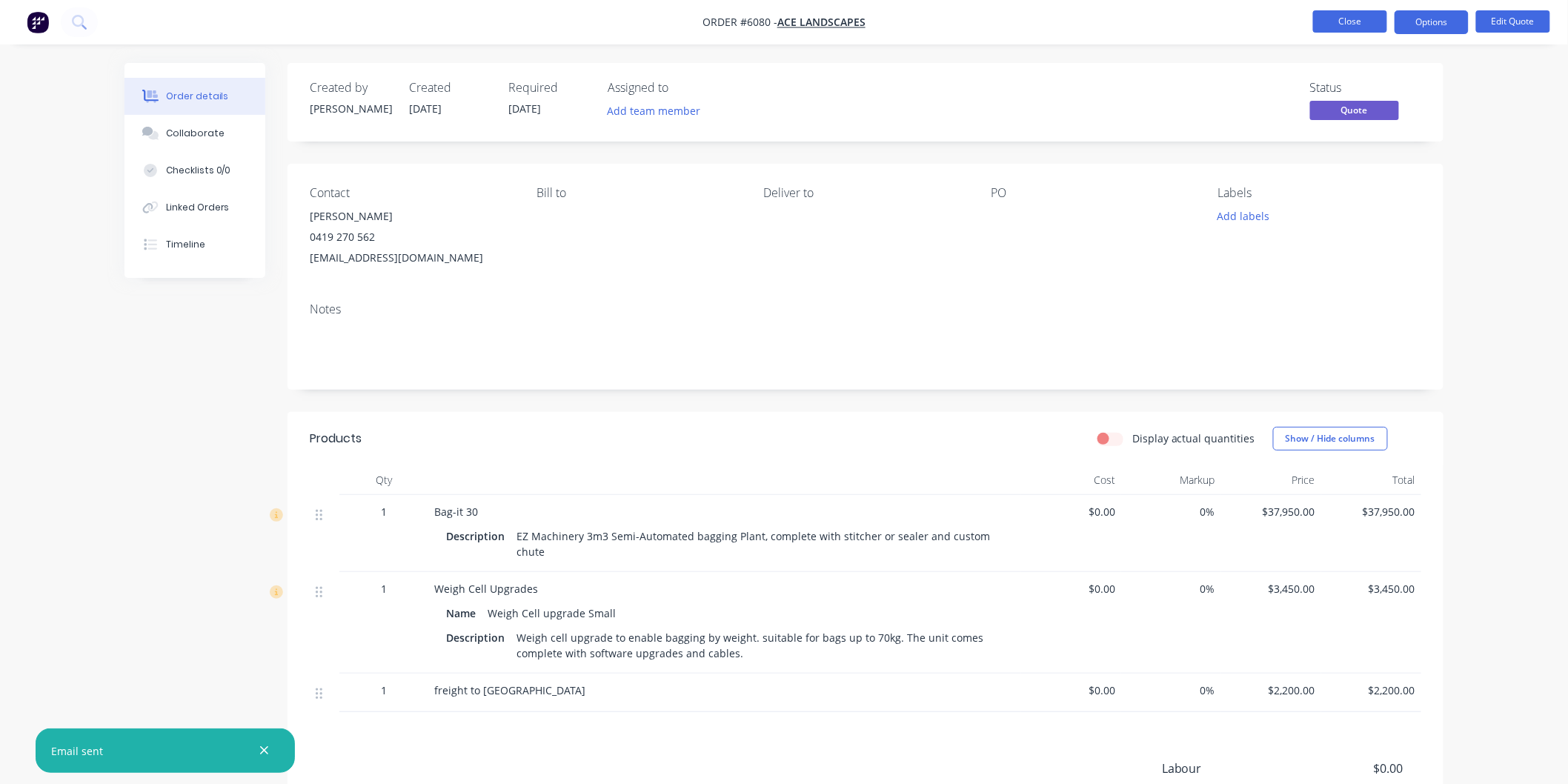
click at [1340, 20] on button "Close" at bounding box center [1350, 21] width 74 height 22
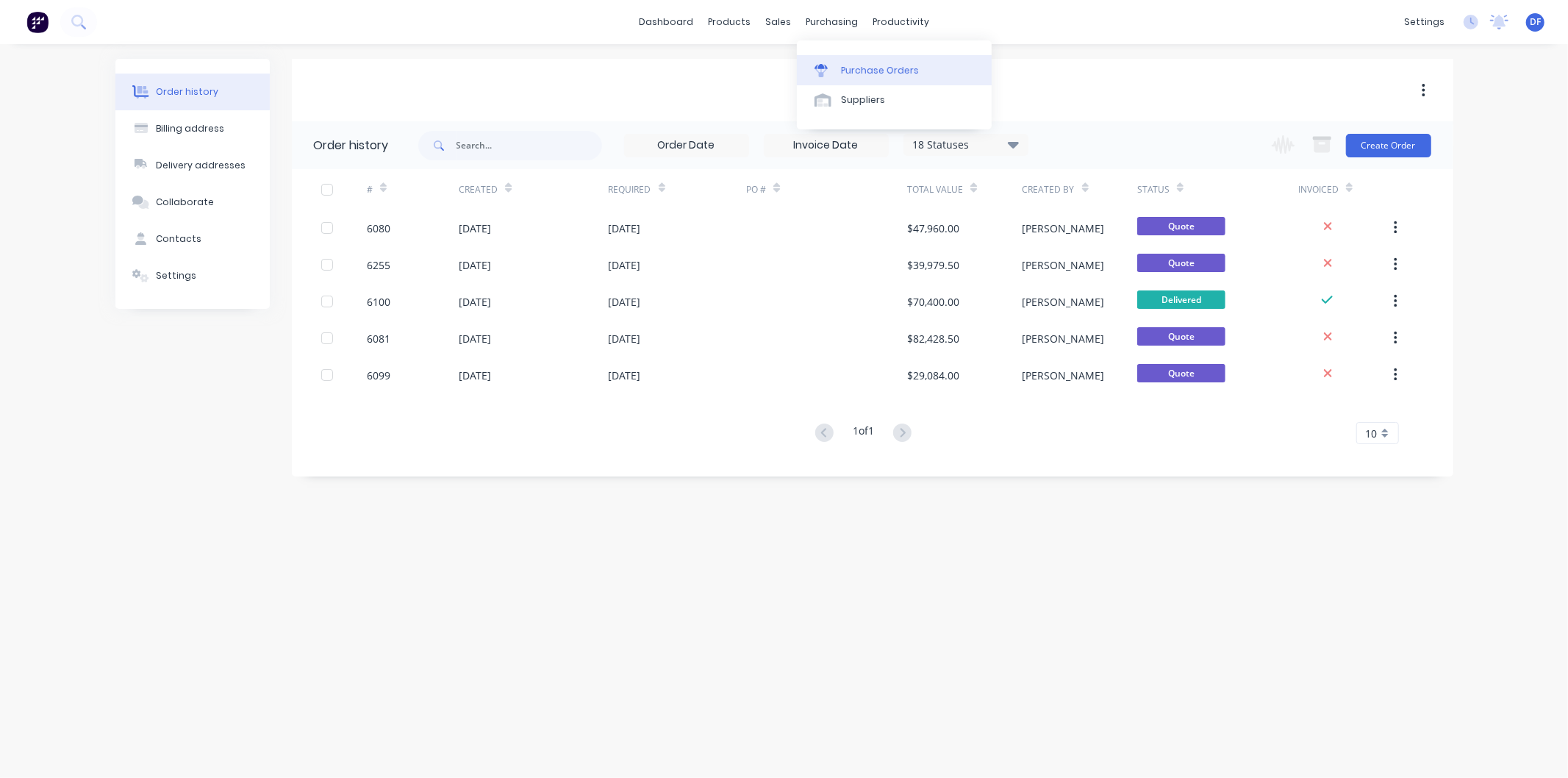
click at [862, 69] on div "Purchase Orders" at bounding box center [880, 70] width 78 height 13
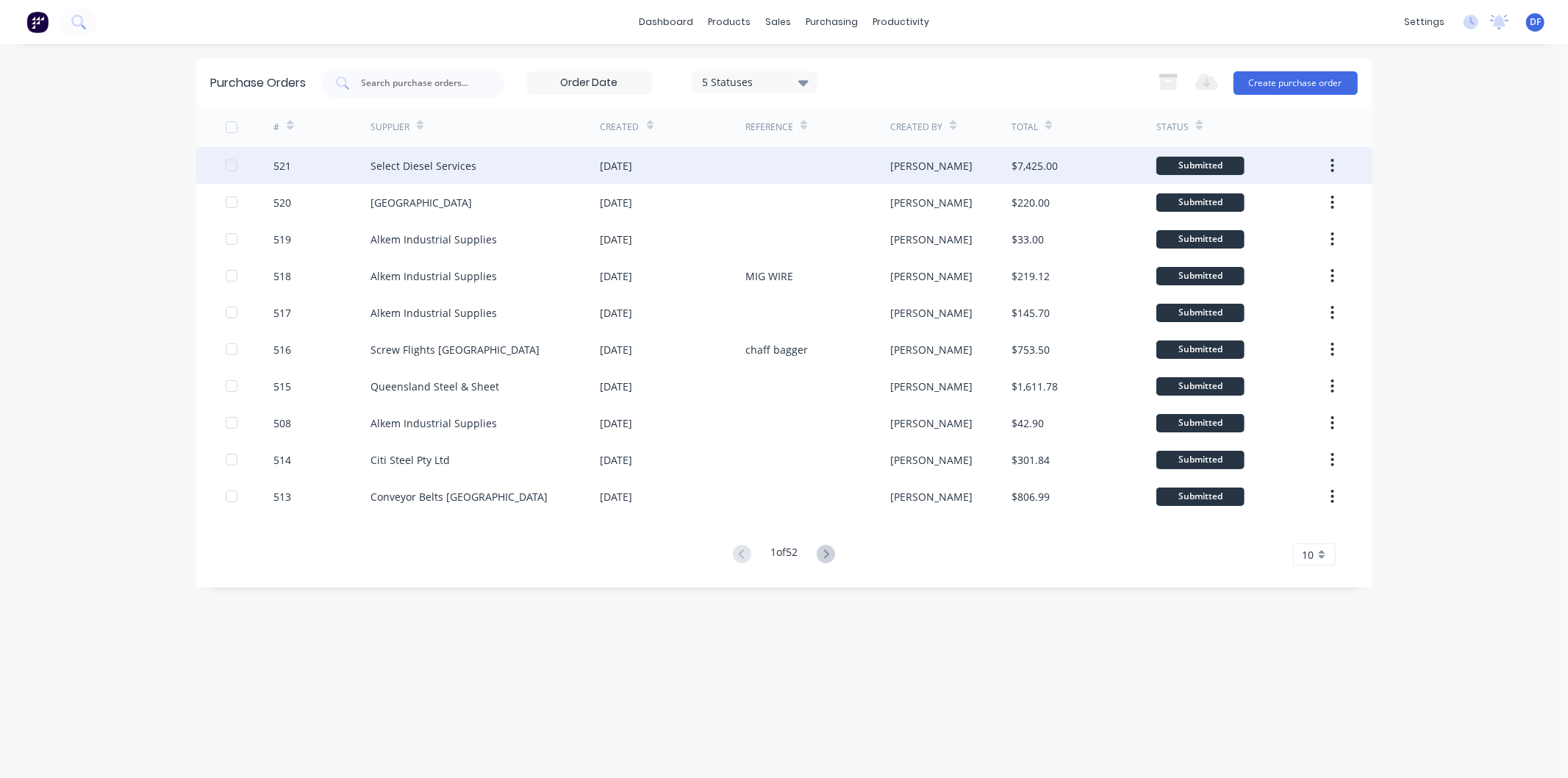
click at [466, 162] on div "Select Diesel Services" at bounding box center [424, 166] width 106 height 16
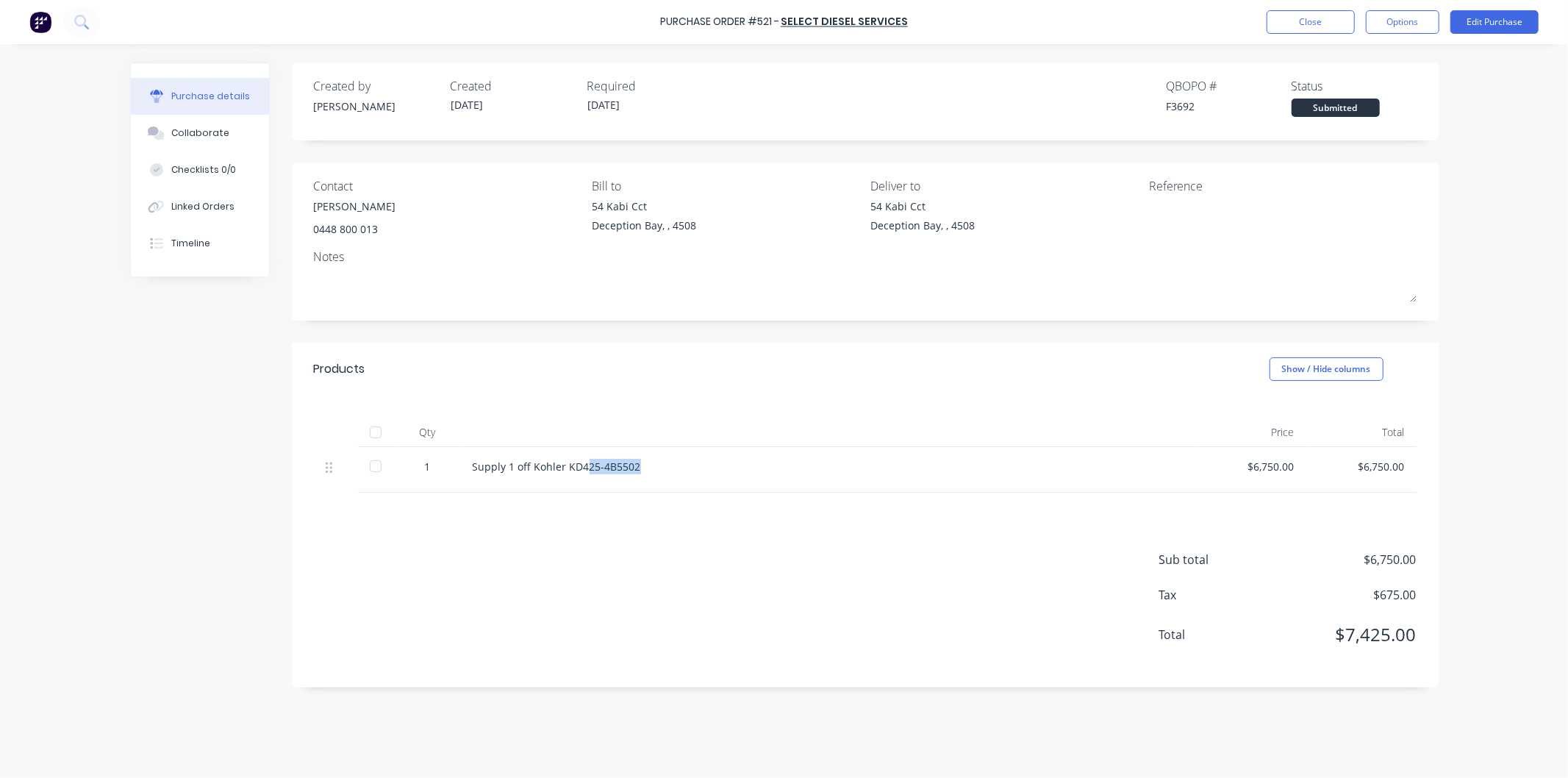
drag, startPoint x: 668, startPoint y: 468, endPoint x: 583, endPoint y: 464, distance: 85.1
click at [584, 464] on div "Supply 1 off Kohler KD425-4B5502" at bounding box center [828, 467] width 711 height 16
drag, startPoint x: 565, startPoint y: 467, endPoint x: 641, endPoint y: 466, distance: 76.0
click at [641, 466] on div "Supply 1 off Kohler KD425-4B5502" at bounding box center [828, 467] width 711 height 16
copy div "KD425-4B5502"
